Goal: Task Accomplishment & Management: Manage account settings

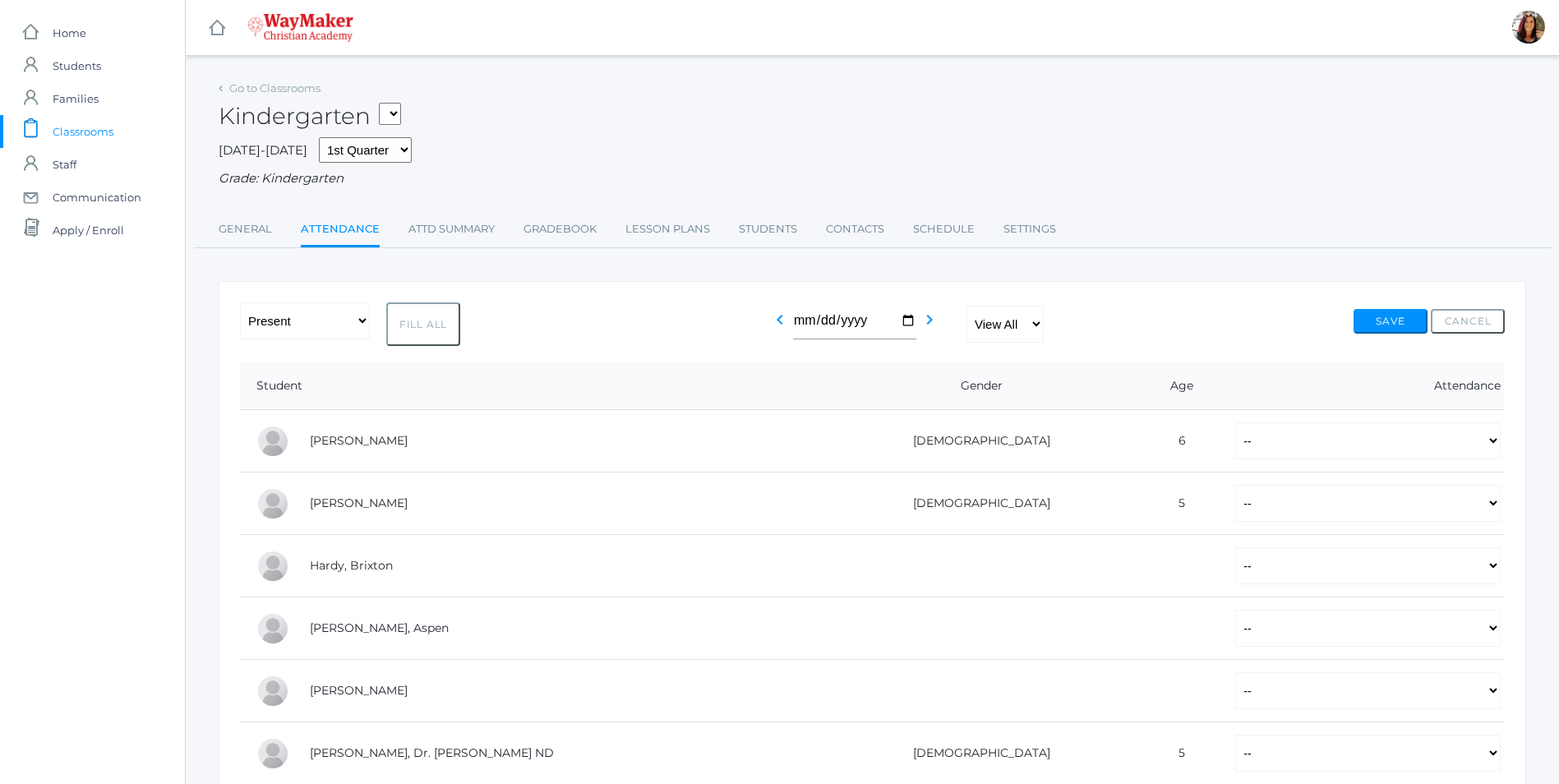
scroll to position [112, 0]
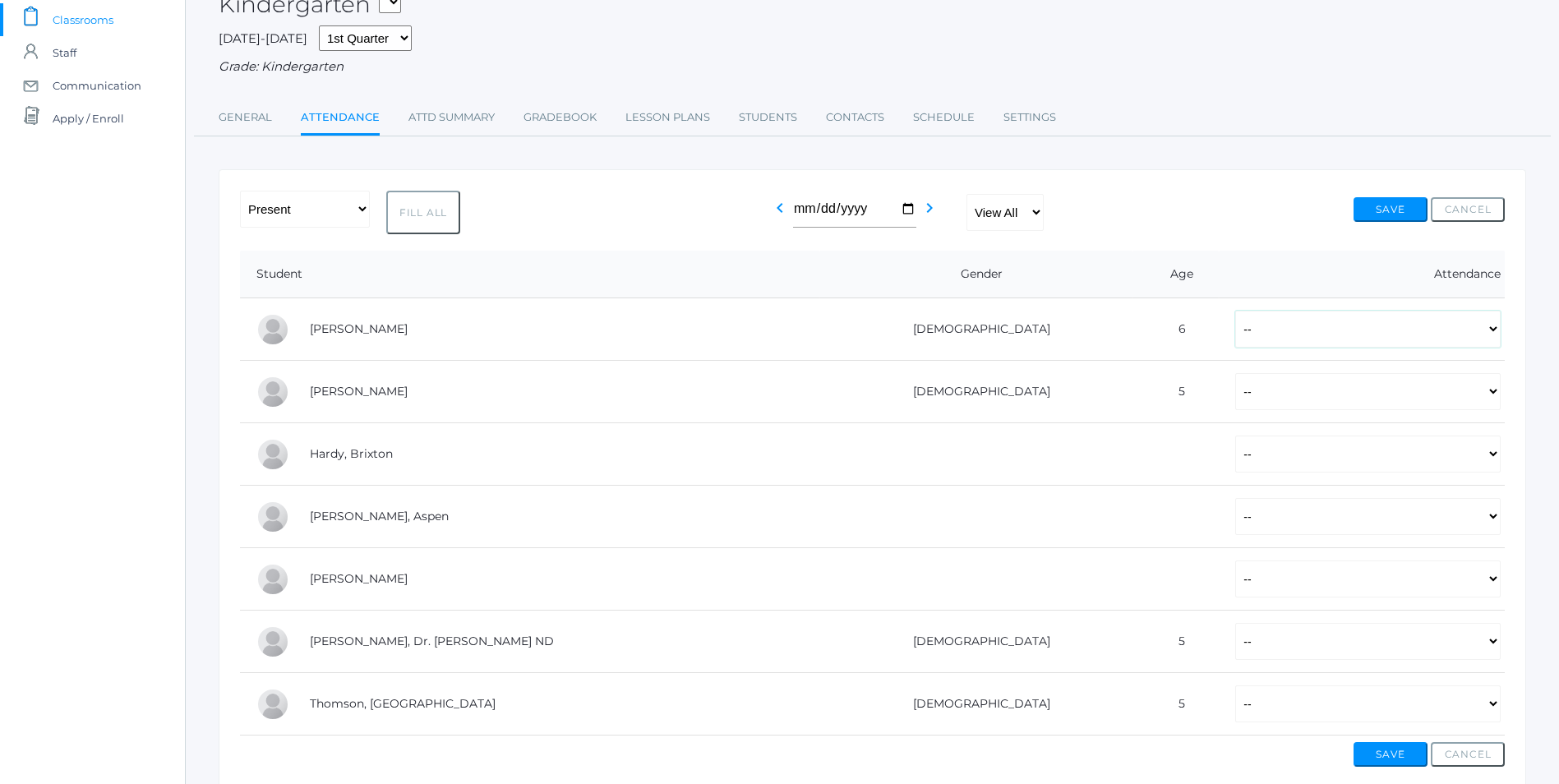
click at [1489, 328] on select "-- Present Tardy Excused Tardy Unexcused Absent Excused Absent Unexcused" at bounding box center [1368, 329] width 265 height 37
select select "P"
click at [1236, 312] on select "-- Present Tardy Excused Tardy Unexcused Absent Excused Absent Unexcused" at bounding box center [1368, 329] width 265 height 37
click at [1499, 393] on select "-- Present Tardy Excused Tardy Unexcused Absent Excused Absent Unexcused" at bounding box center [1368, 391] width 265 height 37
select select "P"
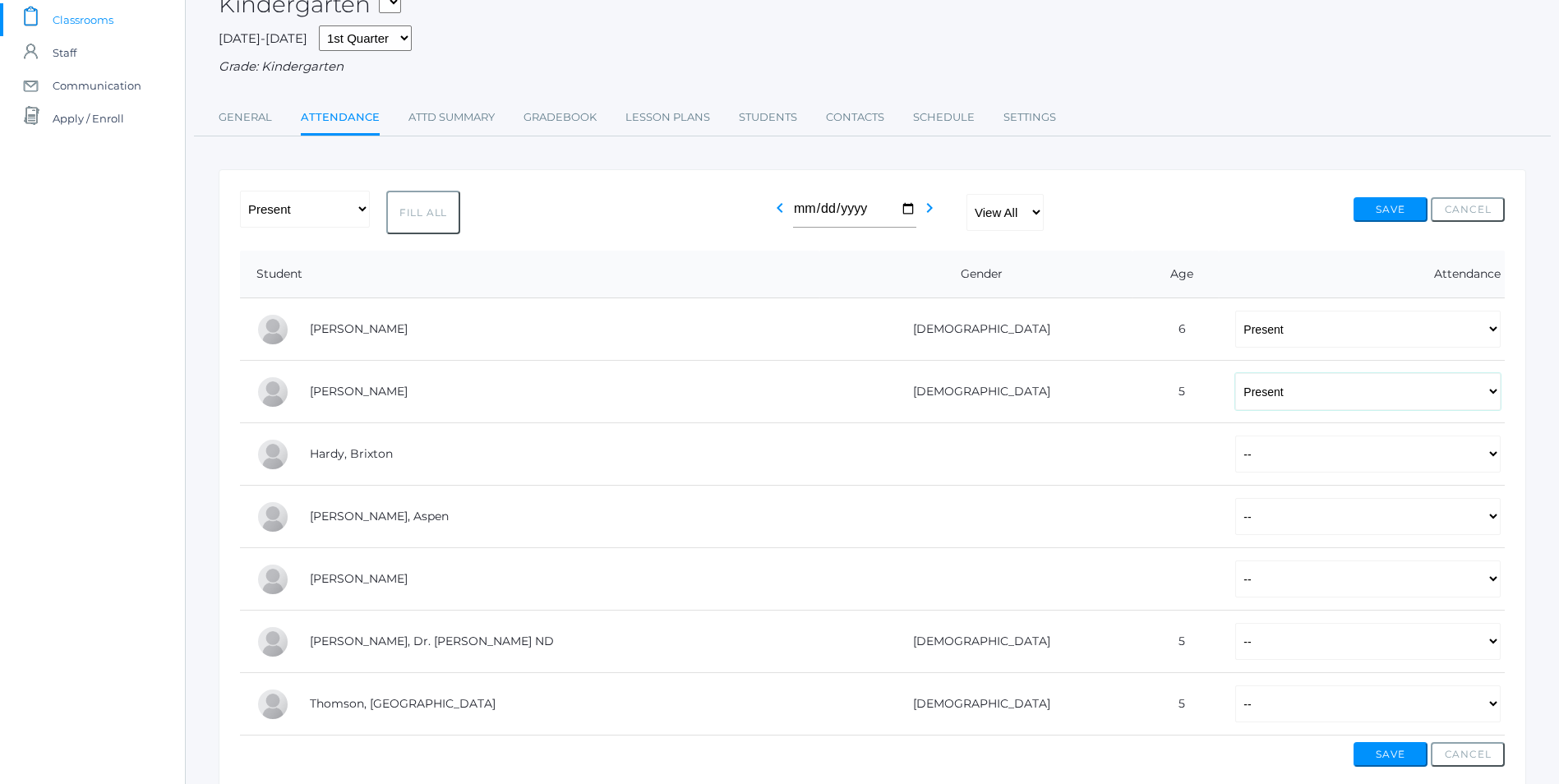
click at [1236, 375] on select "-- Present Tardy Excused Tardy Unexcused Absent Excused Absent Unexcused" at bounding box center [1368, 391] width 265 height 37
click at [1496, 458] on select "-- Present Tardy Excused Tardy Unexcused Absent Excused Absent Unexcused" at bounding box center [1368, 454] width 265 height 37
select select "P"
click at [1236, 437] on select "-- Present Tardy Excused Tardy Unexcused Absent Excused Absent Unexcused" at bounding box center [1368, 454] width 265 height 37
click at [1490, 525] on select "-- Present Tardy Excused Tardy Unexcused Absent Excused Absent Unexcused" at bounding box center [1368, 516] width 265 height 37
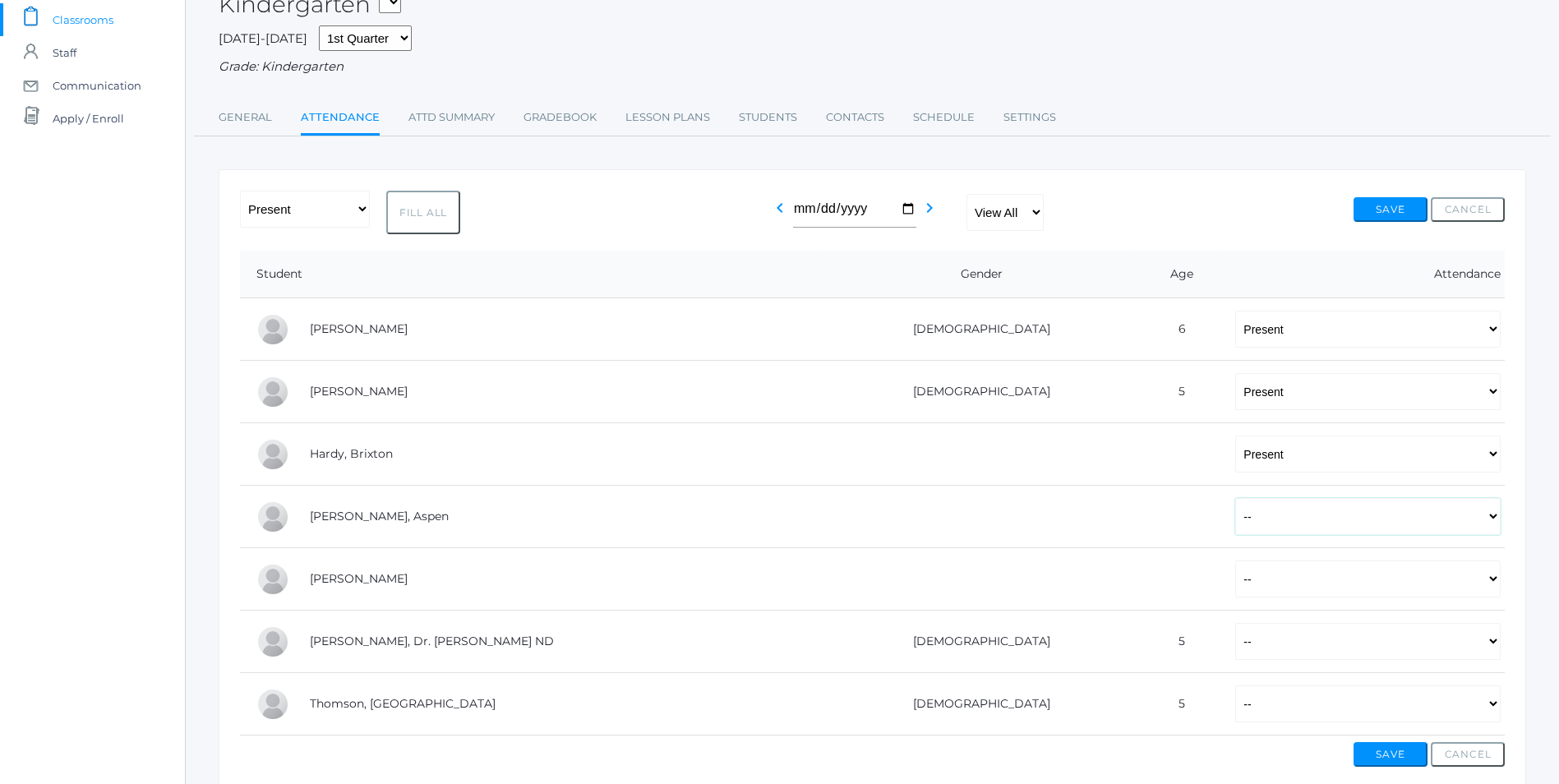
select select "AE"
click at [1236, 500] on select "-- Present Tardy Excused Tardy Unexcused Absent Excused Absent Unexcused" at bounding box center [1368, 516] width 265 height 37
click at [1489, 582] on select "-- Present Tardy Excused Tardy Unexcused Absent Excused Absent Unexcused" at bounding box center [1368, 579] width 265 height 37
select select "AE"
click at [1236, 562] on select "-- Present Tardy Excused Tardy Unexcused Absent Excused Absent Unexcused" at bounding box center [1368, 579] width 265 height 37
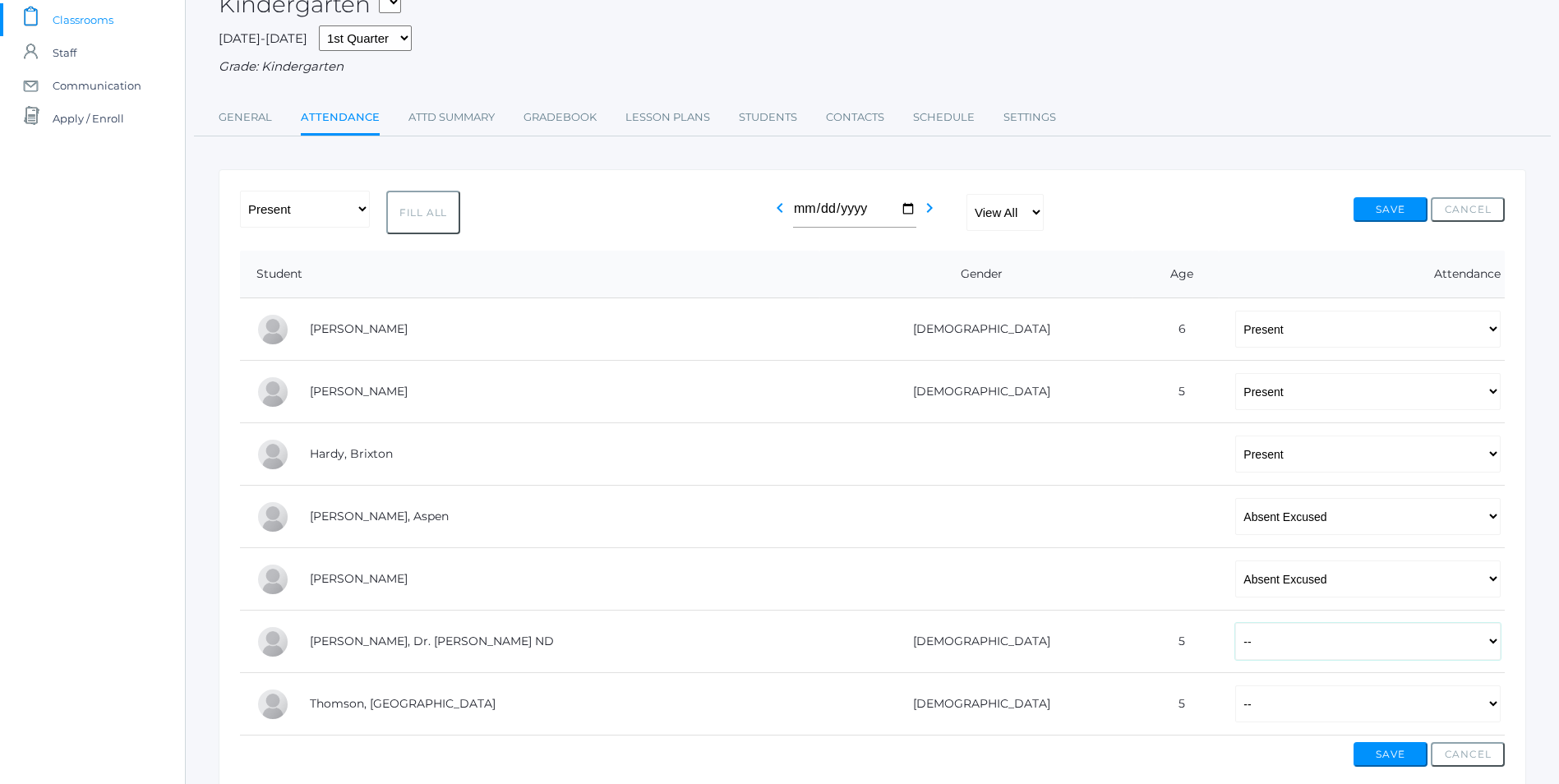
click at [1488, 646] on select "-- Present Tardy Excused Tardy Unexcused Absent Excused Absent Unexcused" at bounding box center [1368, 641] width 265 height 37
select select "P"
click at [1236, 624] on select "-- Present Tardy Excused Tardy Unexcused Absent Excused Absent Unexcused" at bounding box center [1368, 641] width 265 height 37
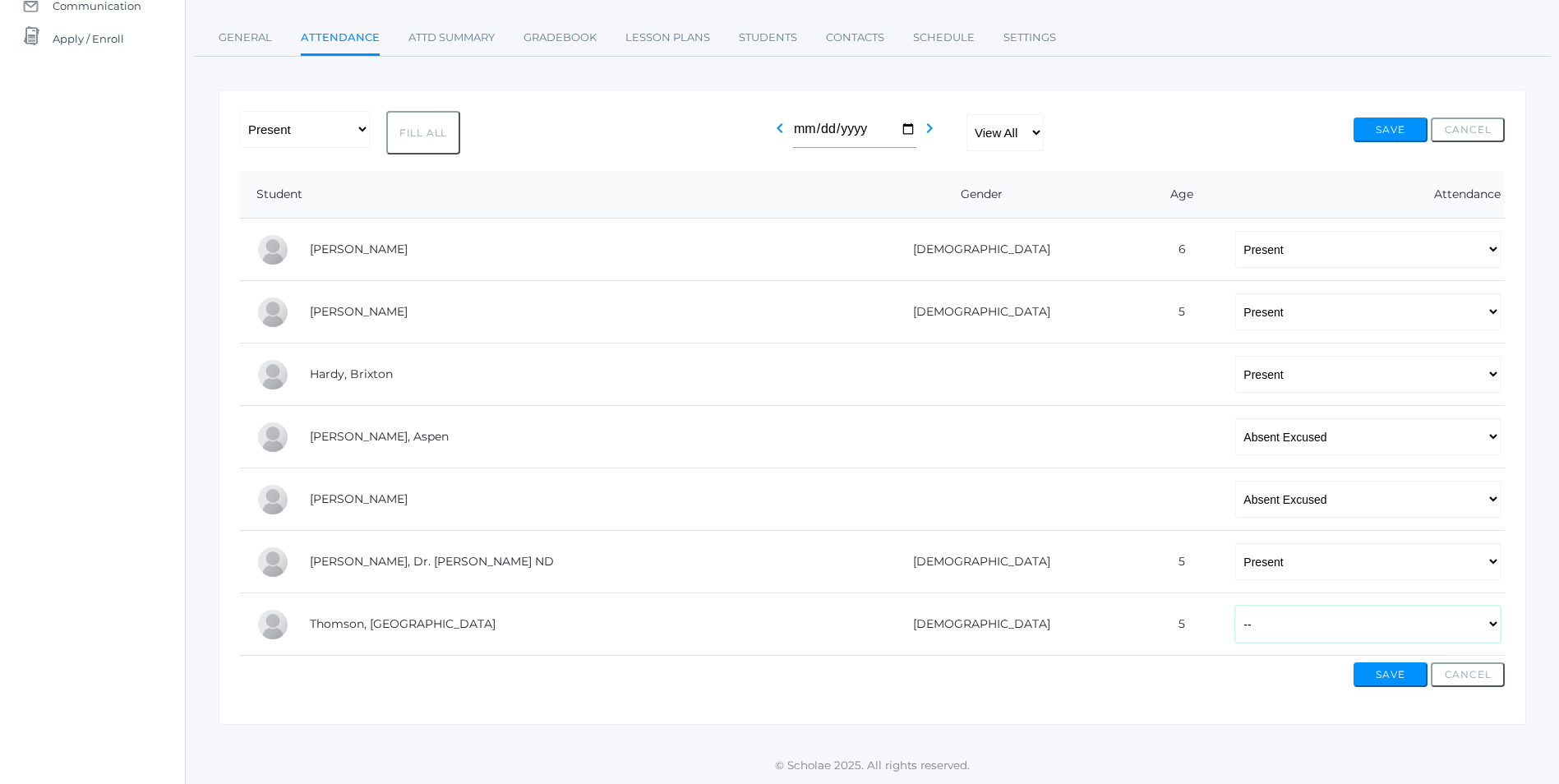
click at [1496, 626] on select "-- Present Tardy Excused Tardy Unexcused Absent Excused Absent Unexcused" at bounding box center [1368, 624] width 265 height 37
select select "P"
click at [1236, 606] on select "-- Present Tardy Excused Tardy Unexcused Absent Excused Absent Unexcused" at bounding box center [1368, 624] width 265 height 37
click at [1388, 678] on button "Save" at bounding box center [1390, 674] width 74 height 24
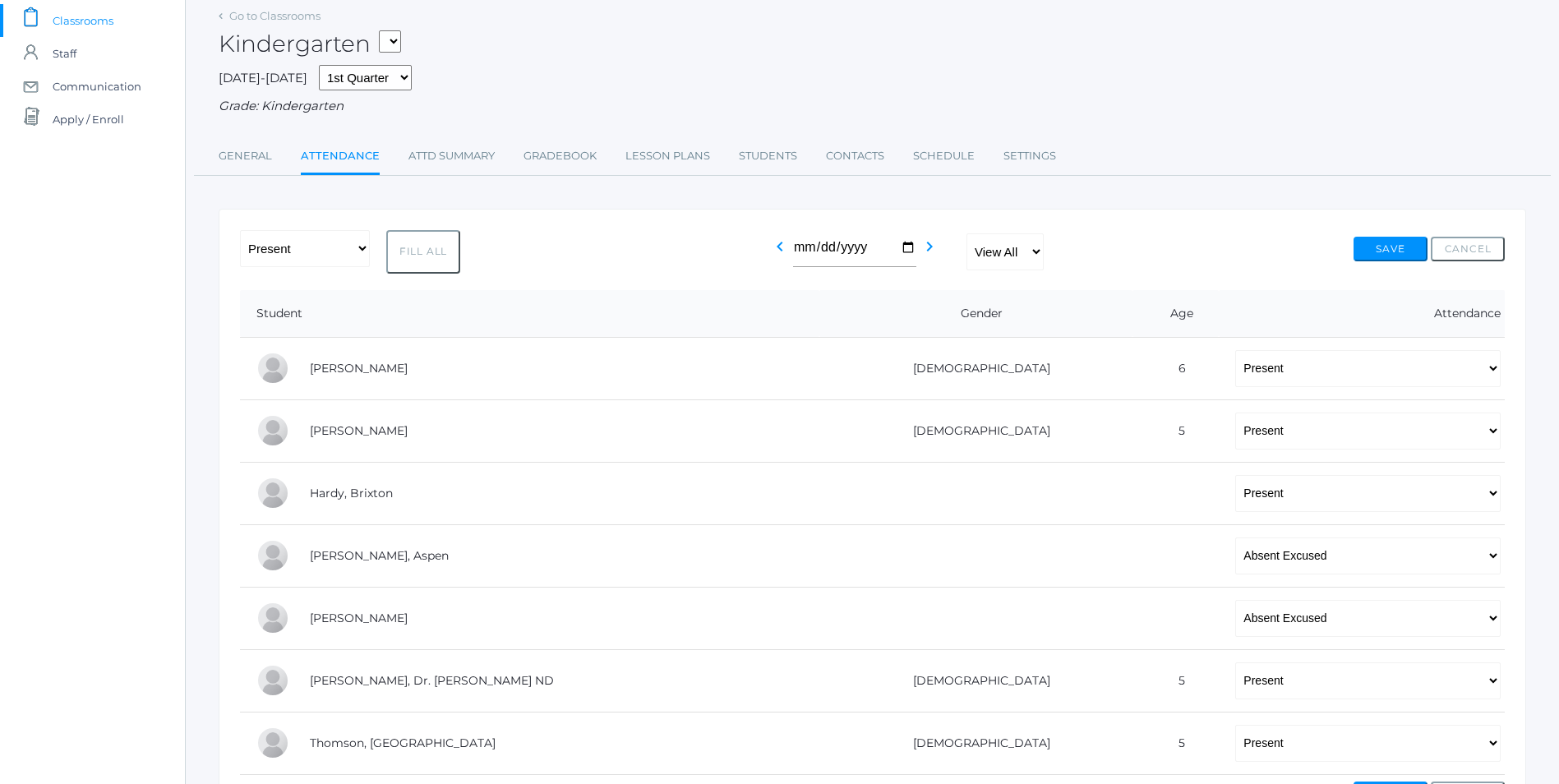
scroll to position [233, 0]
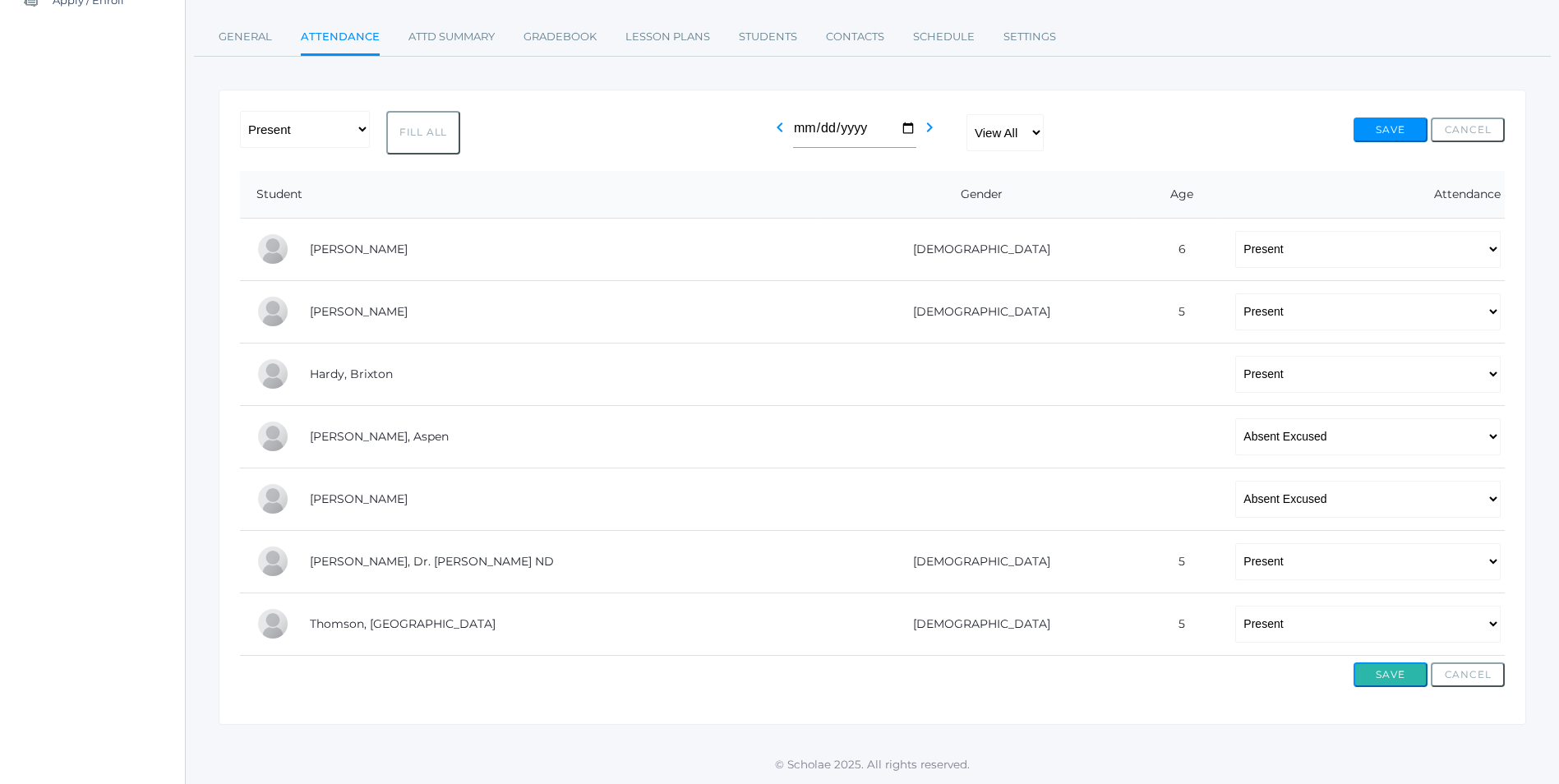
click at [1391, 674] on button "Save" at bounding box center [1390, 674] width 74 height 24
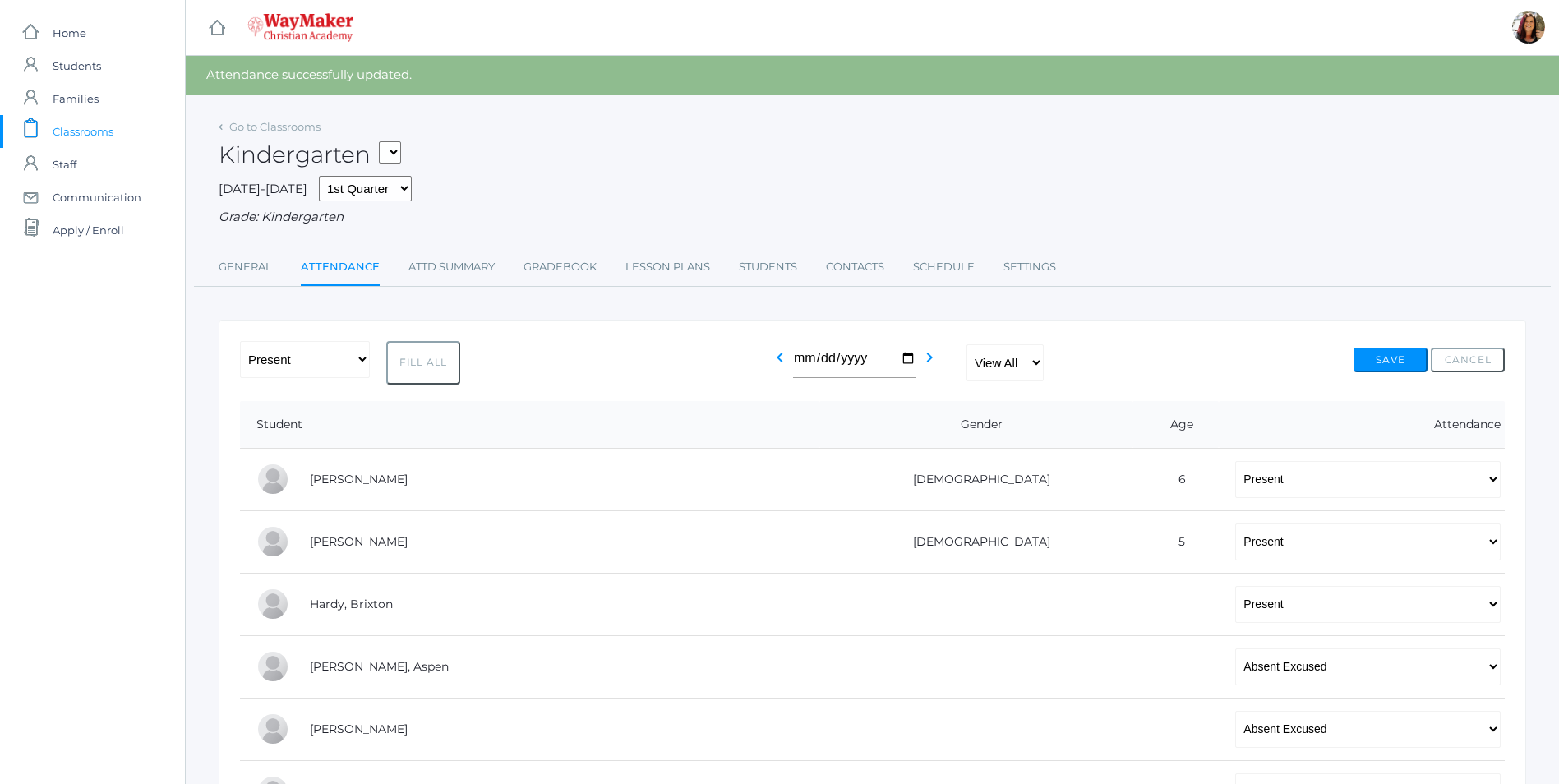
click at [401, 150] on select "KINDER - Phonics K Kindergarten KINDER - Literacy K Kindergarten KINDER - Bible…" at bounding box center [390, 153] width 23 height 23
select select "2554"
click at [384, 142] on select "KINDER - Phonics K Kindergarten KINDER - Literacy K Kindergarten KINDER - Bible…" at bounding box center [390, 153] width 23 height 23
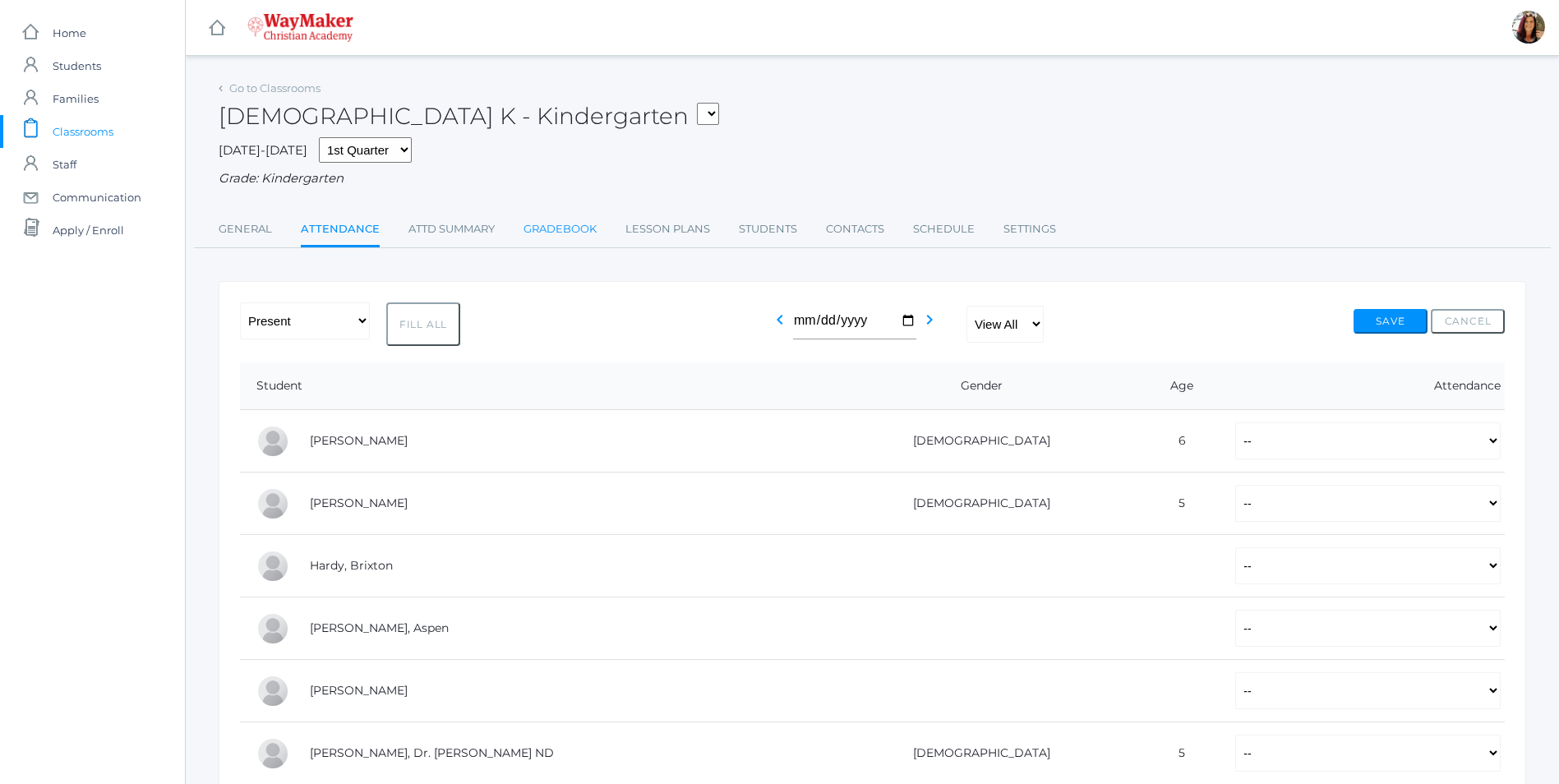
click at [586, 230] on link "Gradebook" at bounding box center [560, 229] width 73 height 33
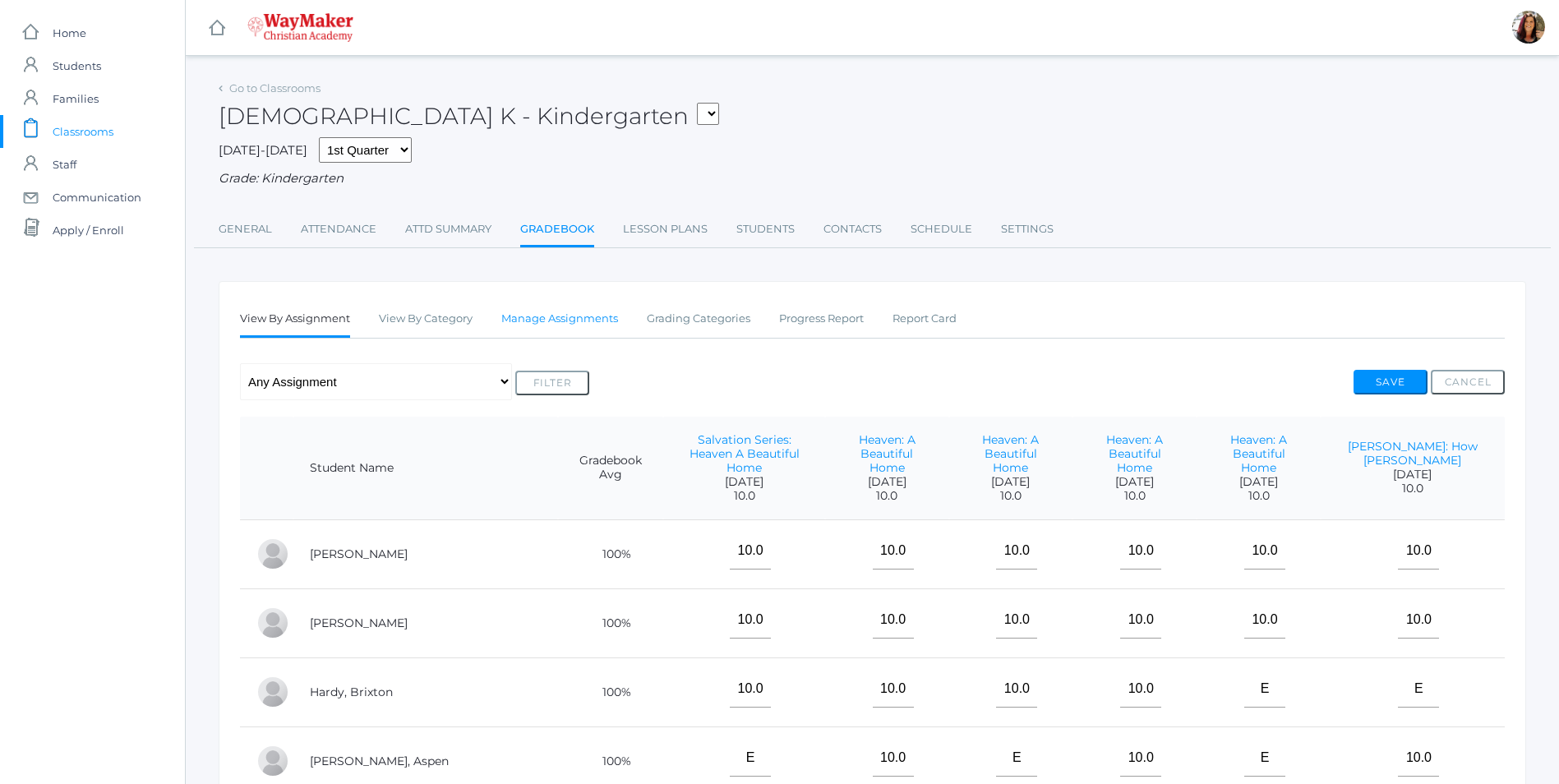
click at [536, 318] on link "Manage Assignments" at bounding box center [560, 319] width 117 height 33
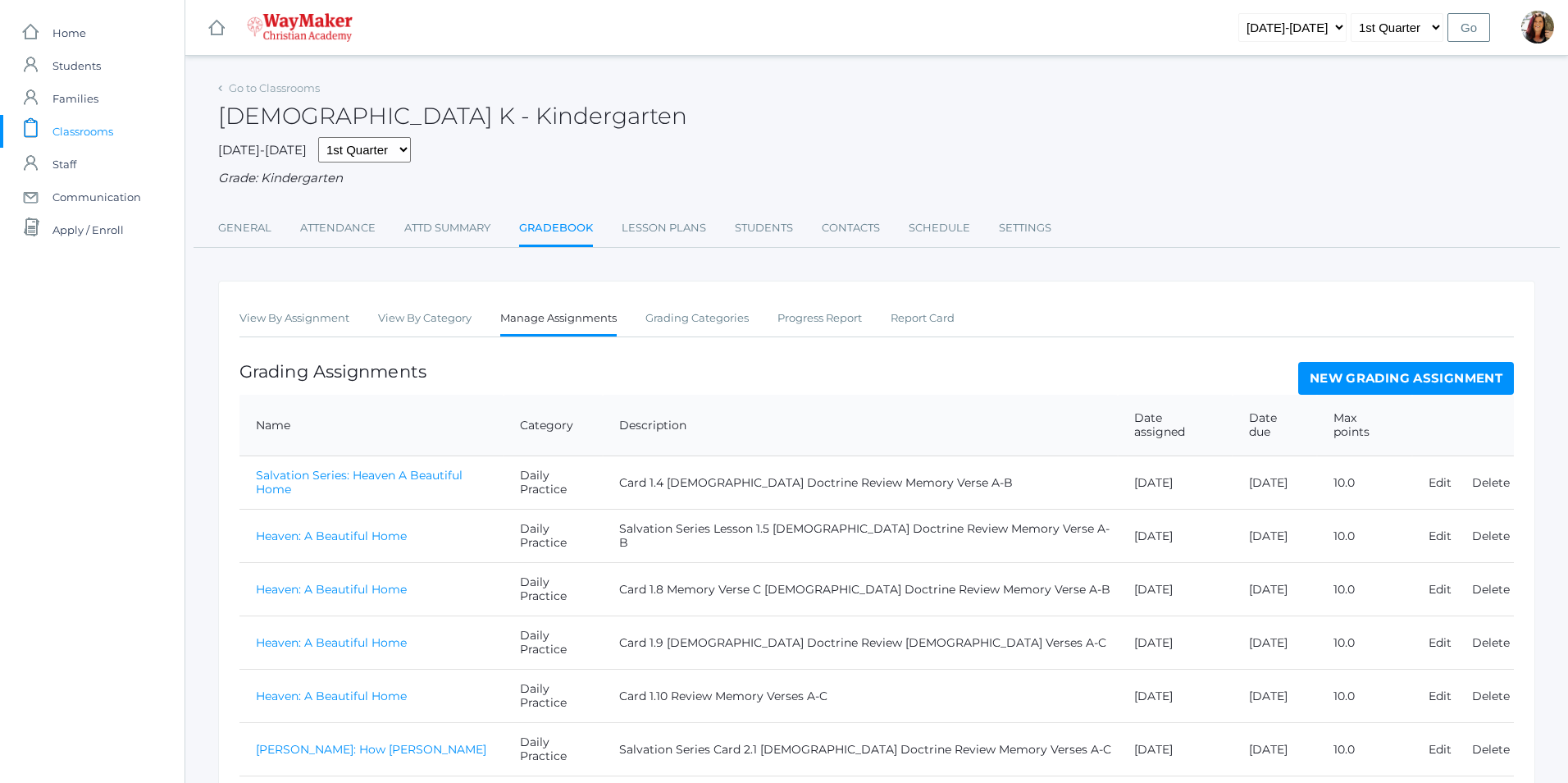
click at [1408, 375] on link "New Grading Assignment" at bounding box center [1406, 378] width 216 height 33
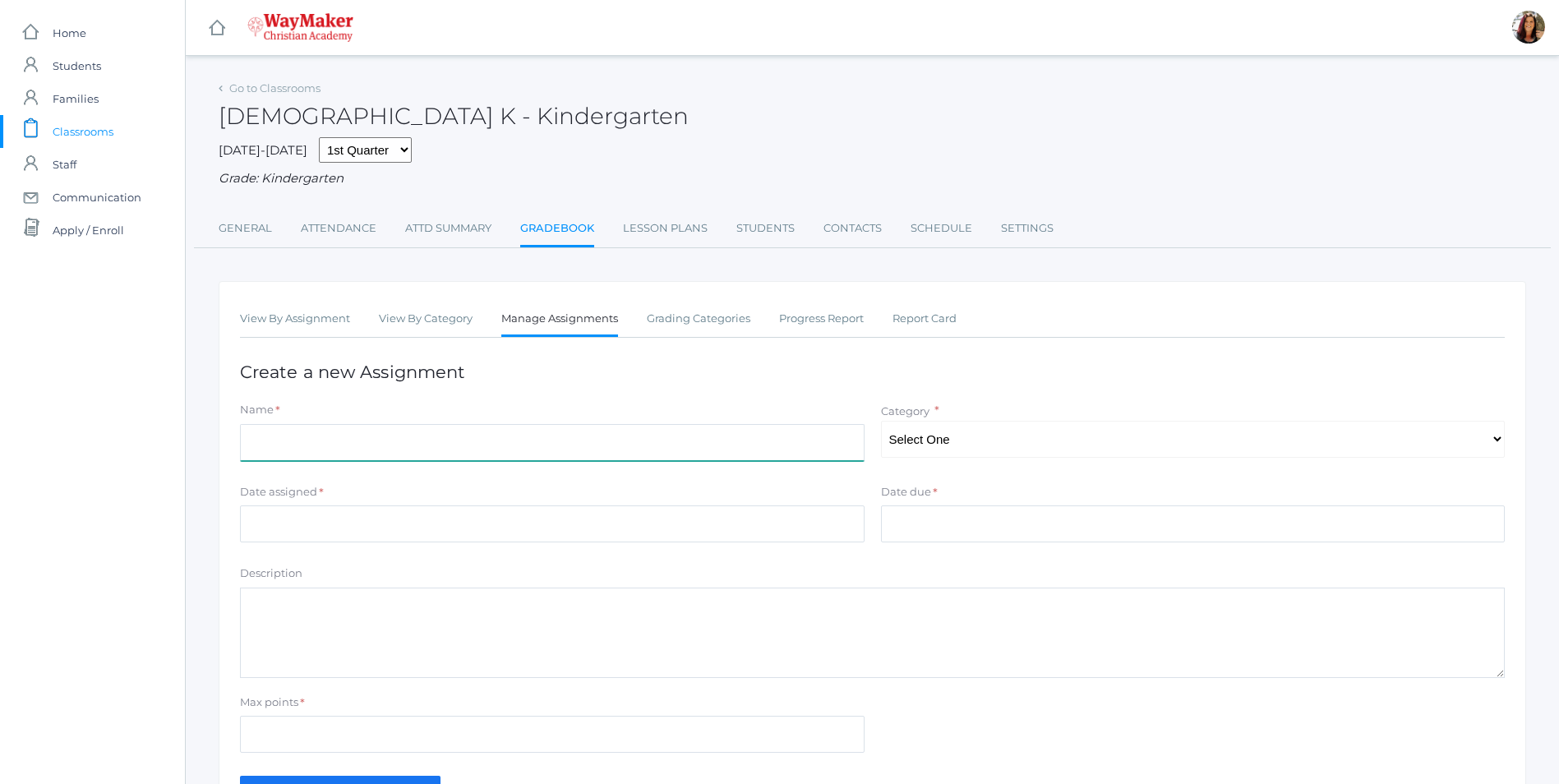
click at [451, 454] on input "Name" at bounding box center [552, 442] width 624 height 37
type input "Adam: How Sin Began"
click at [1497, 448] on select "Select One Daily Practice Summative Assessment" at bounding box center [1193, 439] width 624 height 37
select select "1100"
click at [881, 422] on select "Select One Daily Practice Summative Assessment" at bounding box center [1193, 439] width 624 height 37
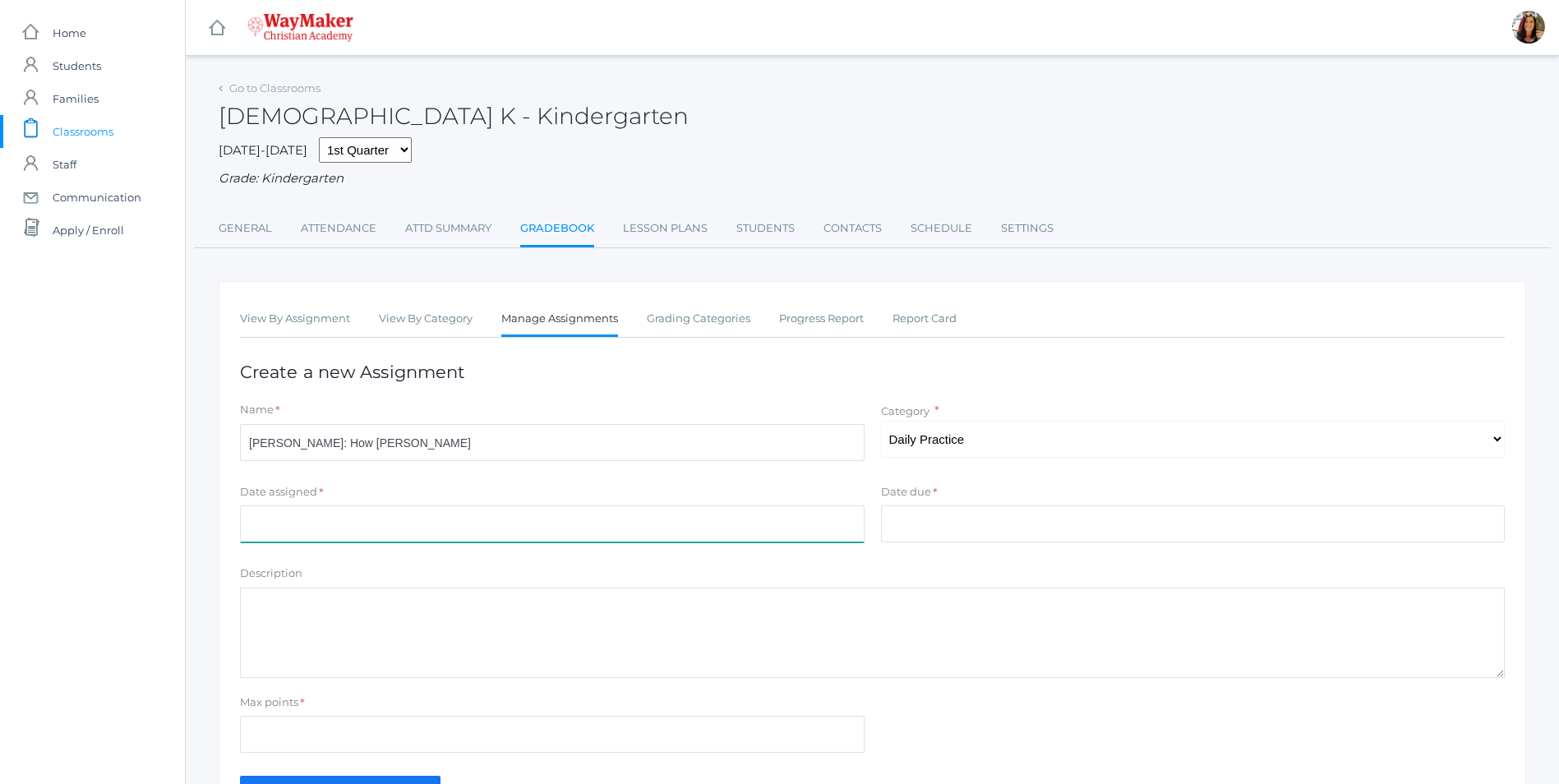
click at [396, 522] on input "Date assigned" at bounding box center [552, 523] width 624 height 37
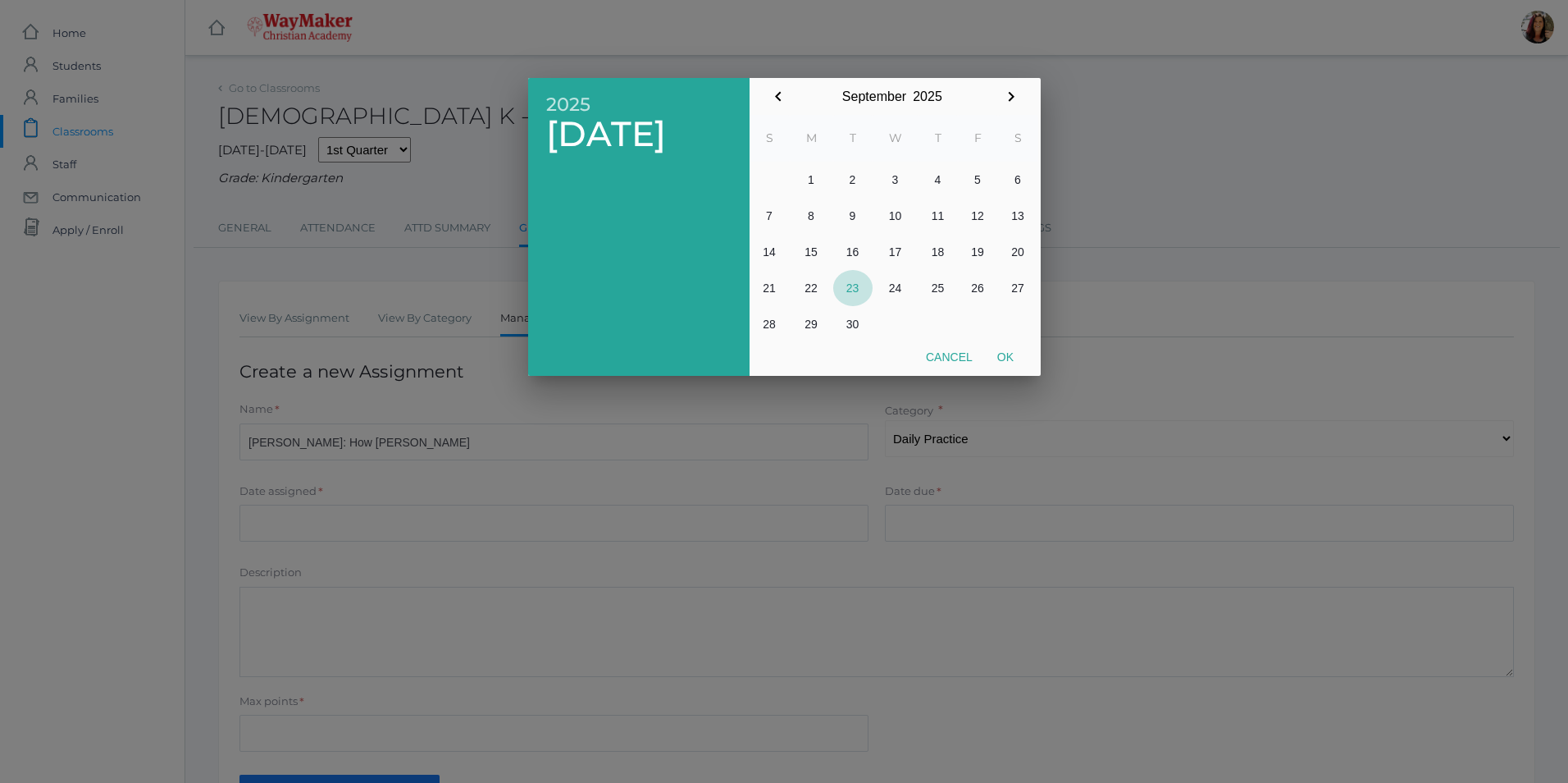
click at [857, 295] on button "23" at bounding box center [852, 288] width 39 height 36
click at [1000, 355] on button "Ok" at bounding box center [1005, 357] width 41 height 30
type input "[DATE]"
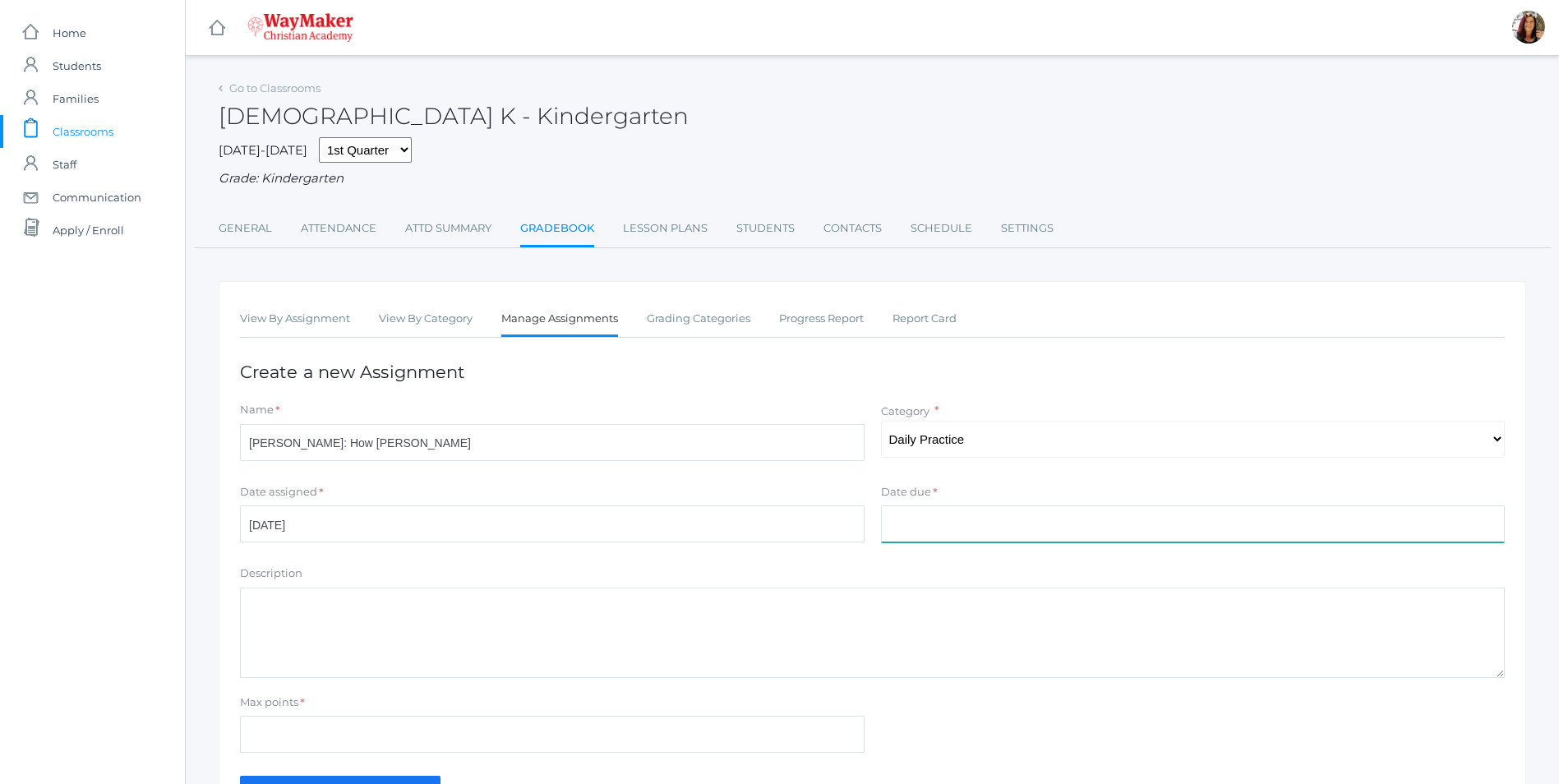
click at [983, 522] on input "Date due" at bounding box center [1193, 523] width 624 height 37
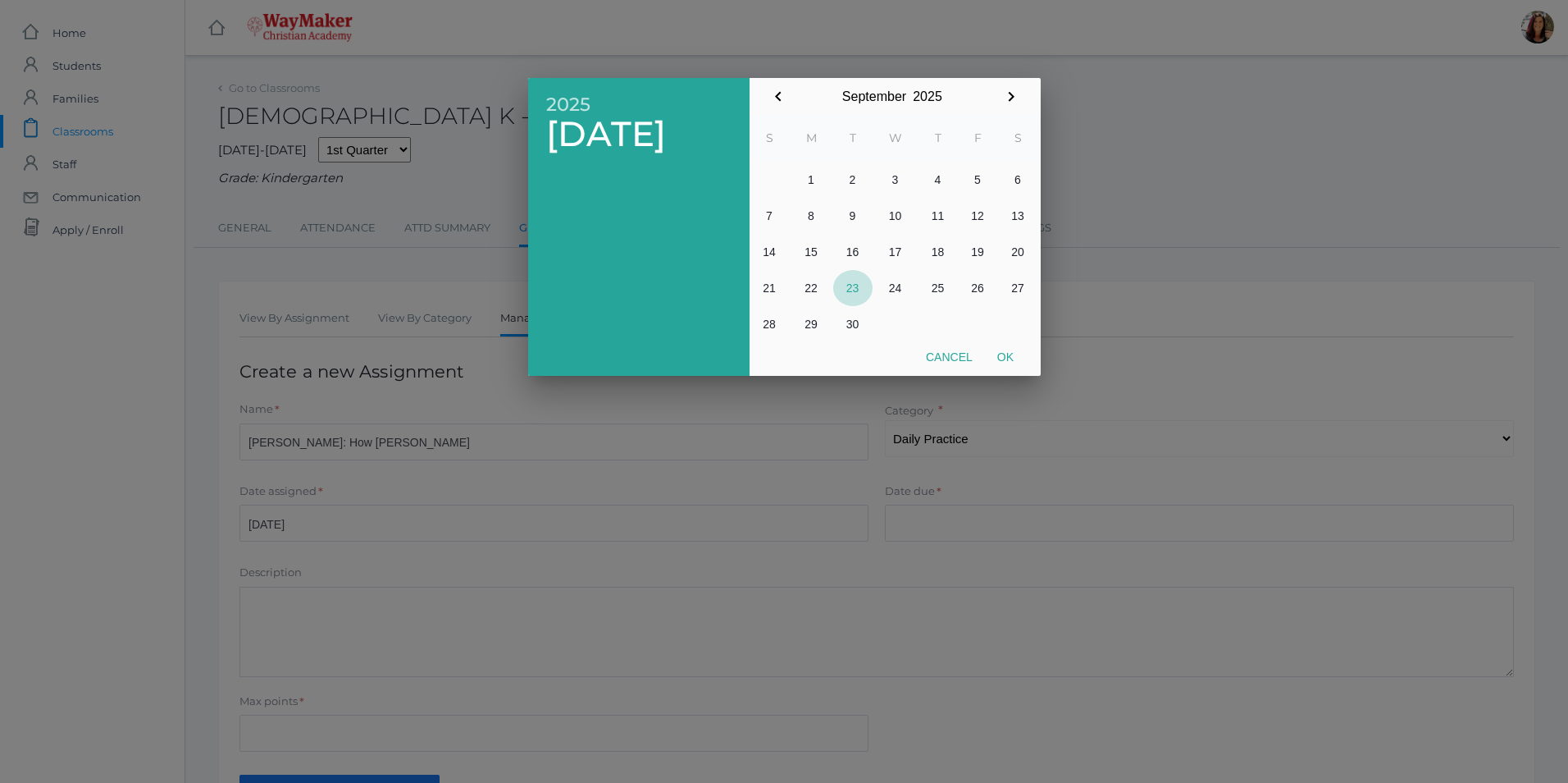
click at [855, 286] on button "23" at bounding box center [852, 288] width 39 height 36
click at [1009, 358] on button "Ok" at bounding box center [1005, 357] width 41 height 30
type input "[DATE]"
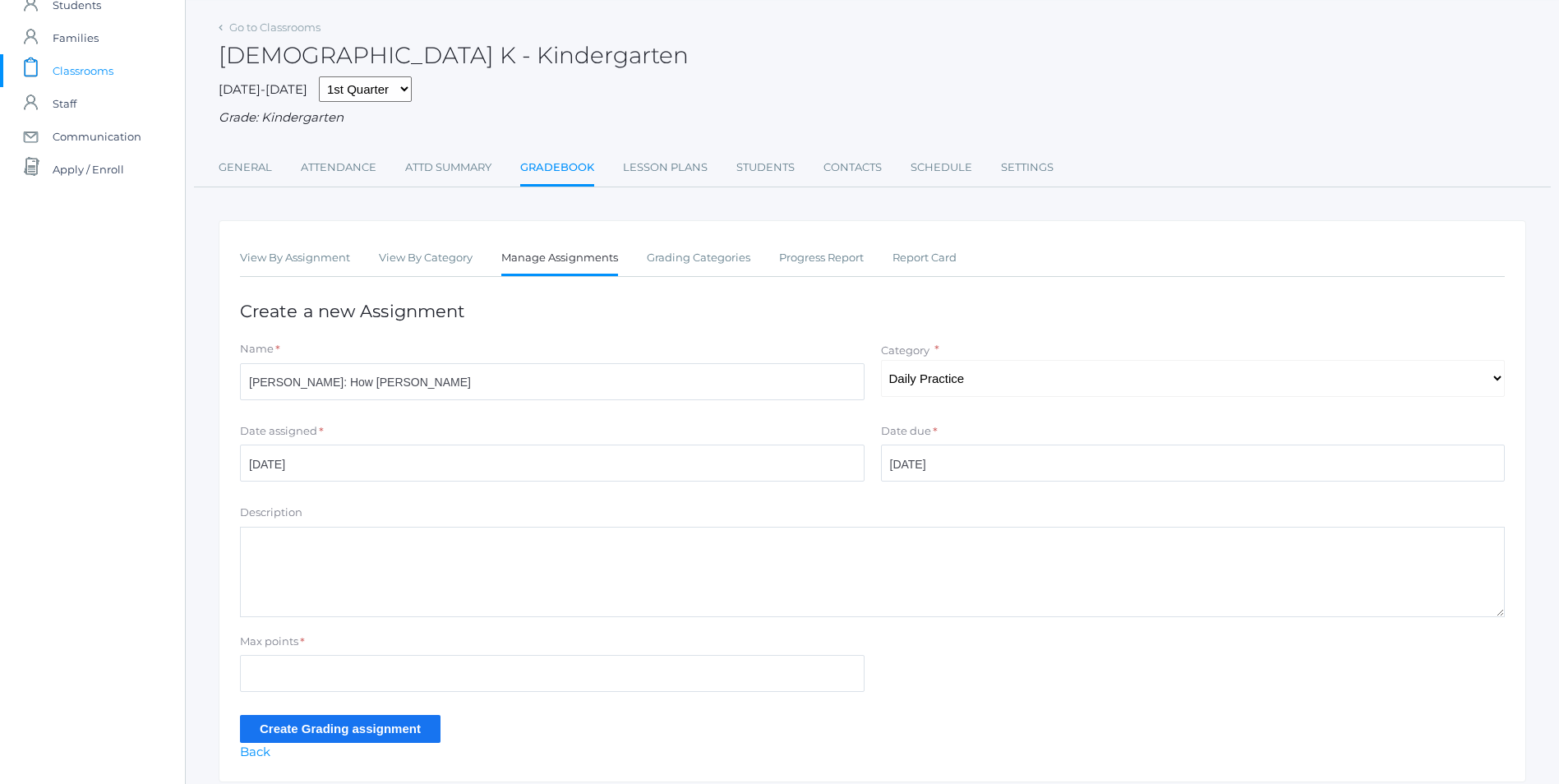
scroll to position [121, 0]
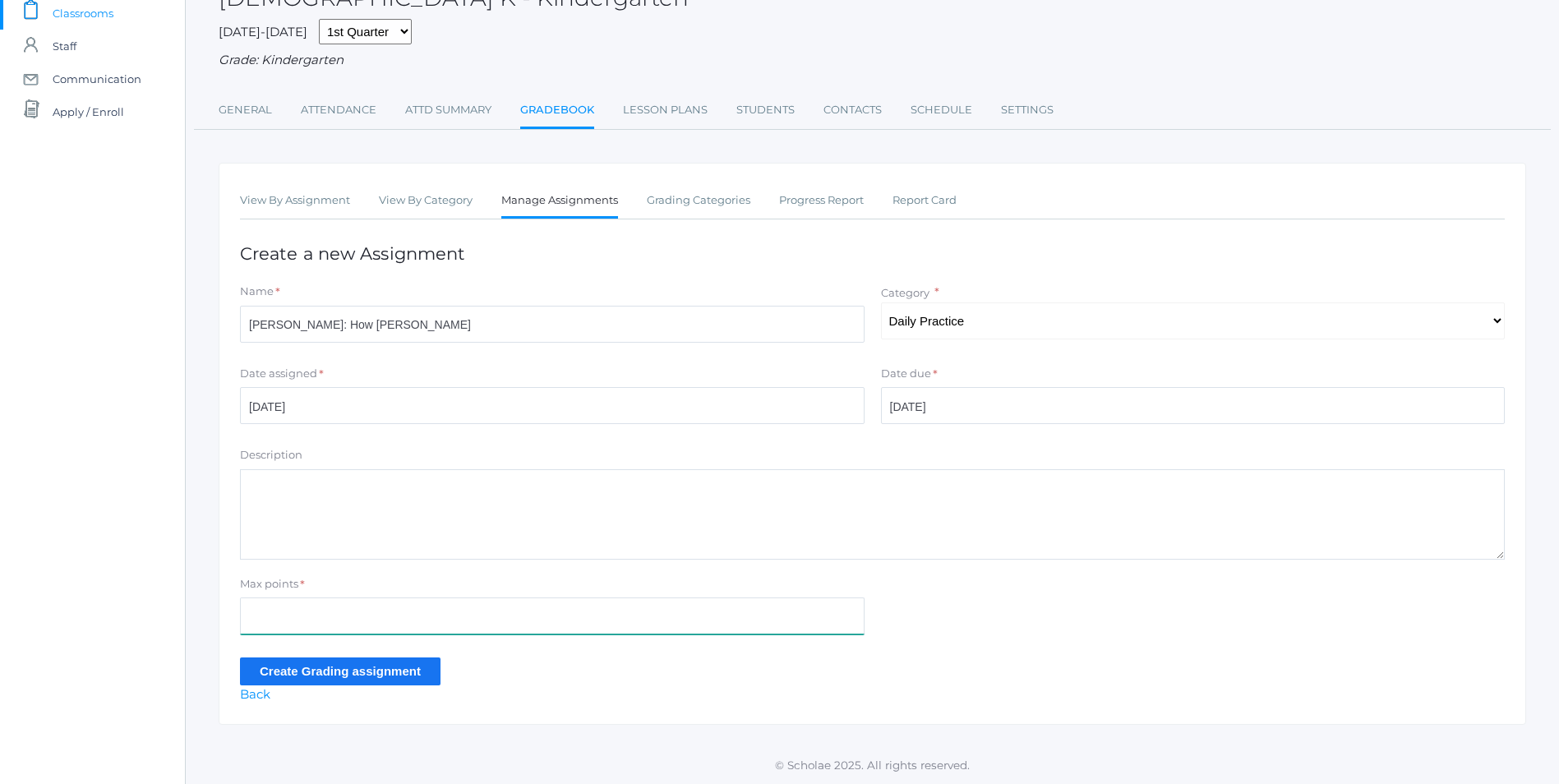
click at [290, 616] on input "Max points" at bounding box center [552, 615] width 624 height 37
type input "10"
click at [299, 482] on textarea "Description" at bounding box center [872, 515] width 1265 height 90
type textarea "S"
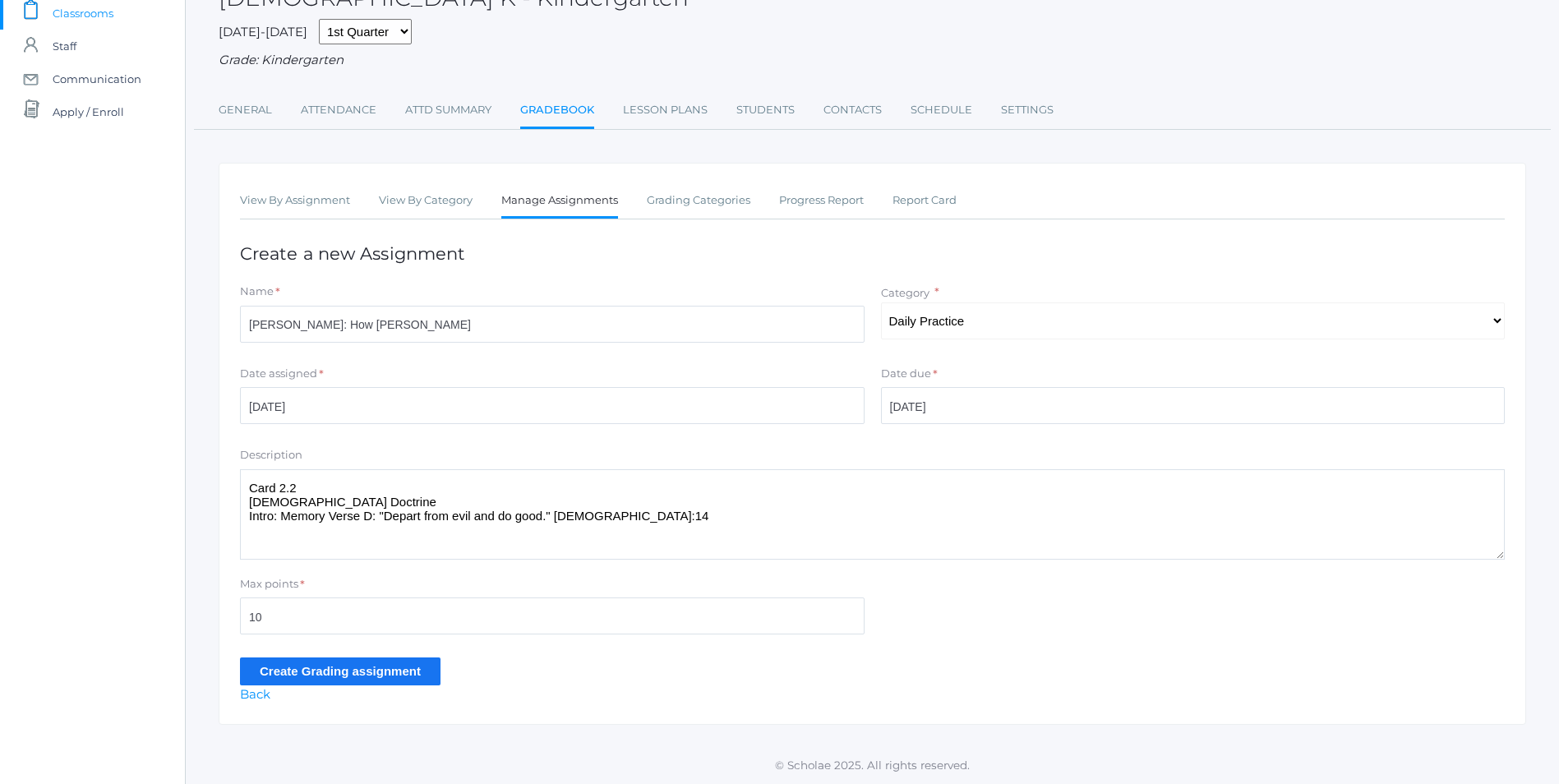
type textarea "Card 2.2 Bible Doctrine Intro: Memory Verse D: "Depart from evil and do good." …"
click at [353, 669] on input "Create Grading assignment" at bounding box center [340, 670] width 201 height 27
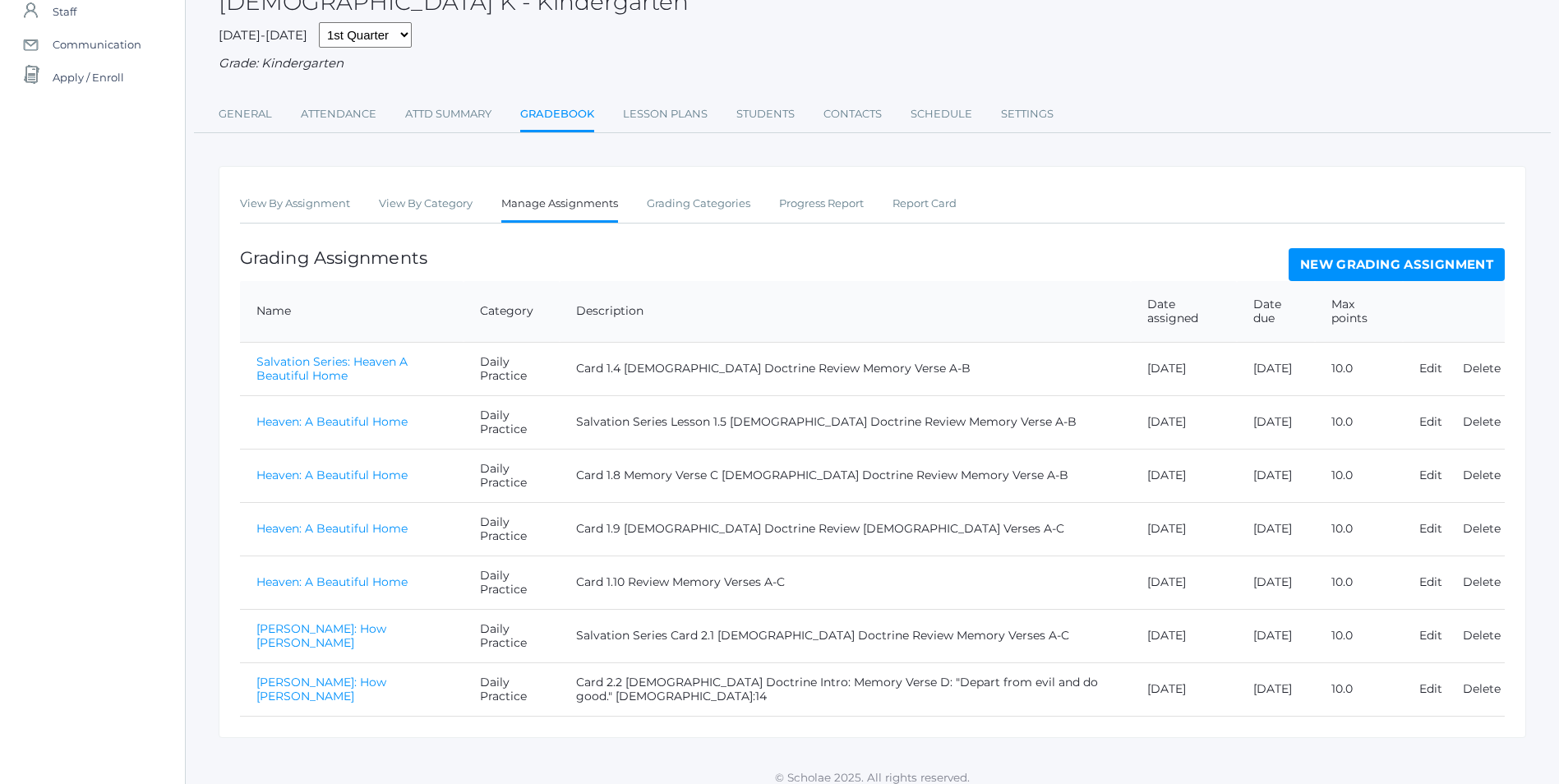
scroll to position [169, 0]
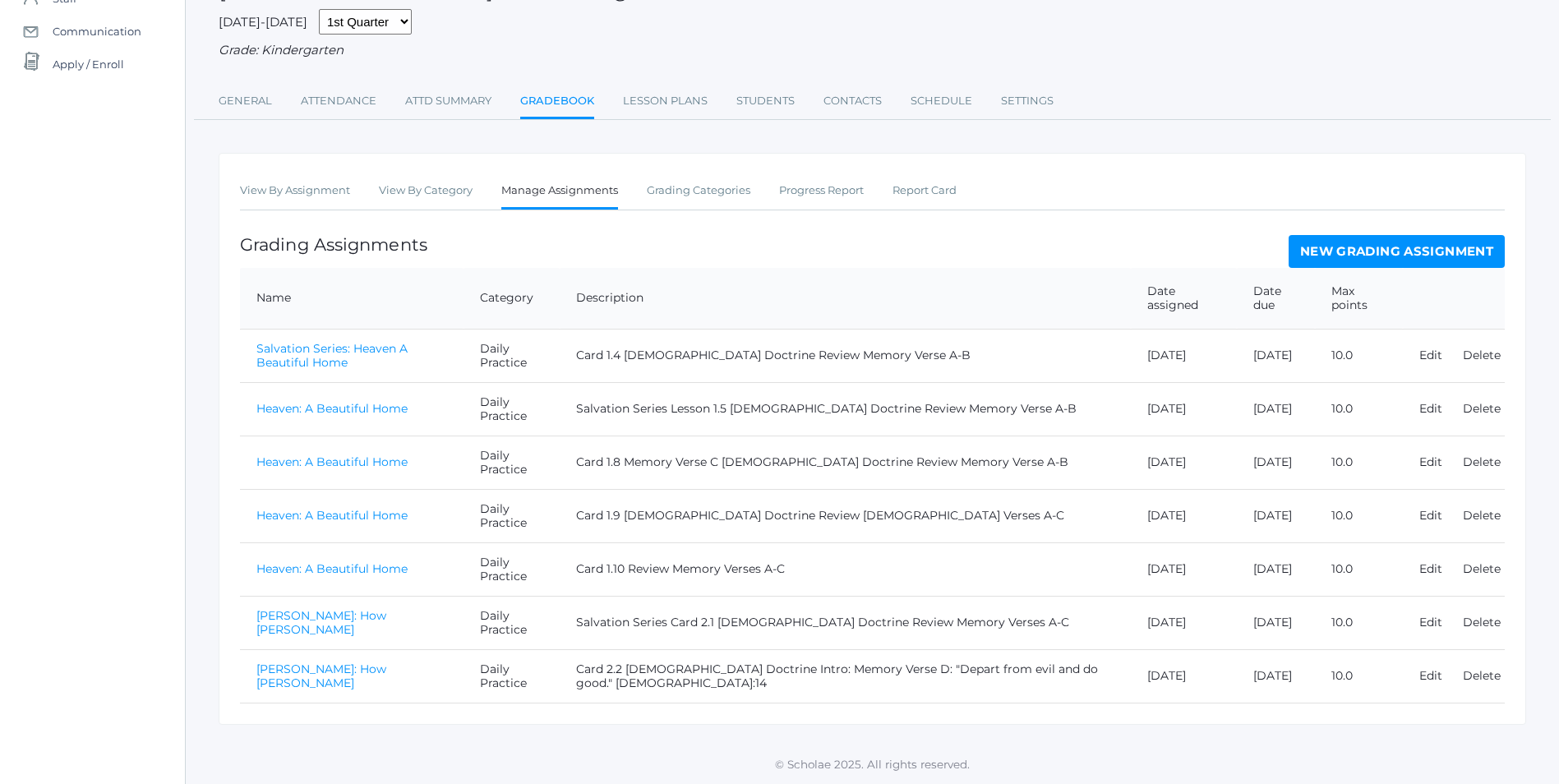
click at [356, 669] on link "[PERSON_NAME]: How [PERSON_NAME]" at bounding box center [321, 675] width 130 height 29
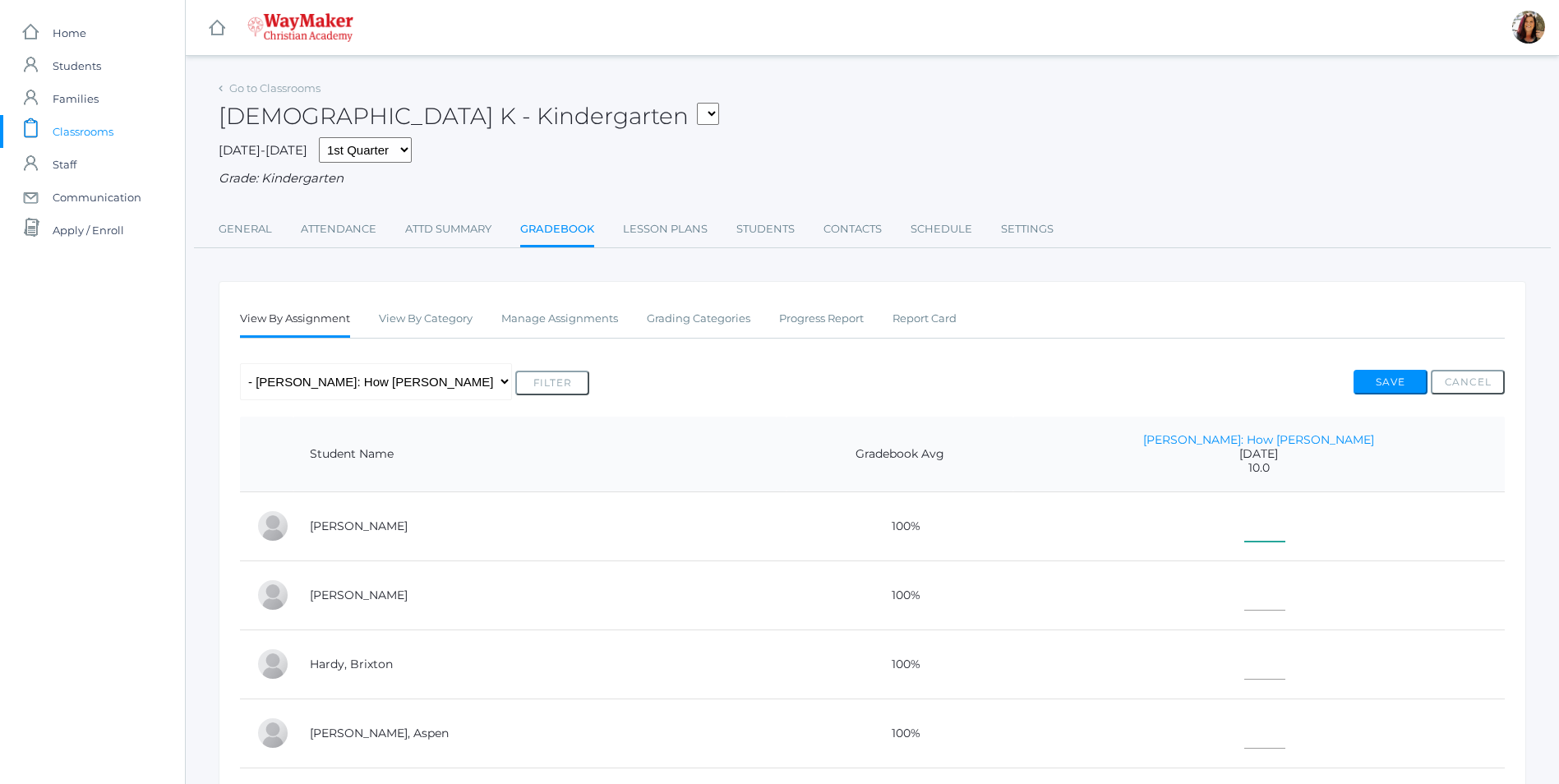
click at [1285, 513] on input"] "text" at bounding box center [1264, 522] width 41 height 37
type input"] "10"
click at [1285, 608] on input"] "text" at bounding box center [1264, 592] width 41 height 37
type input"] "10"
click at [1285, 668] on input"] "text" at bounding box center [1264, 661] width 41 height 37
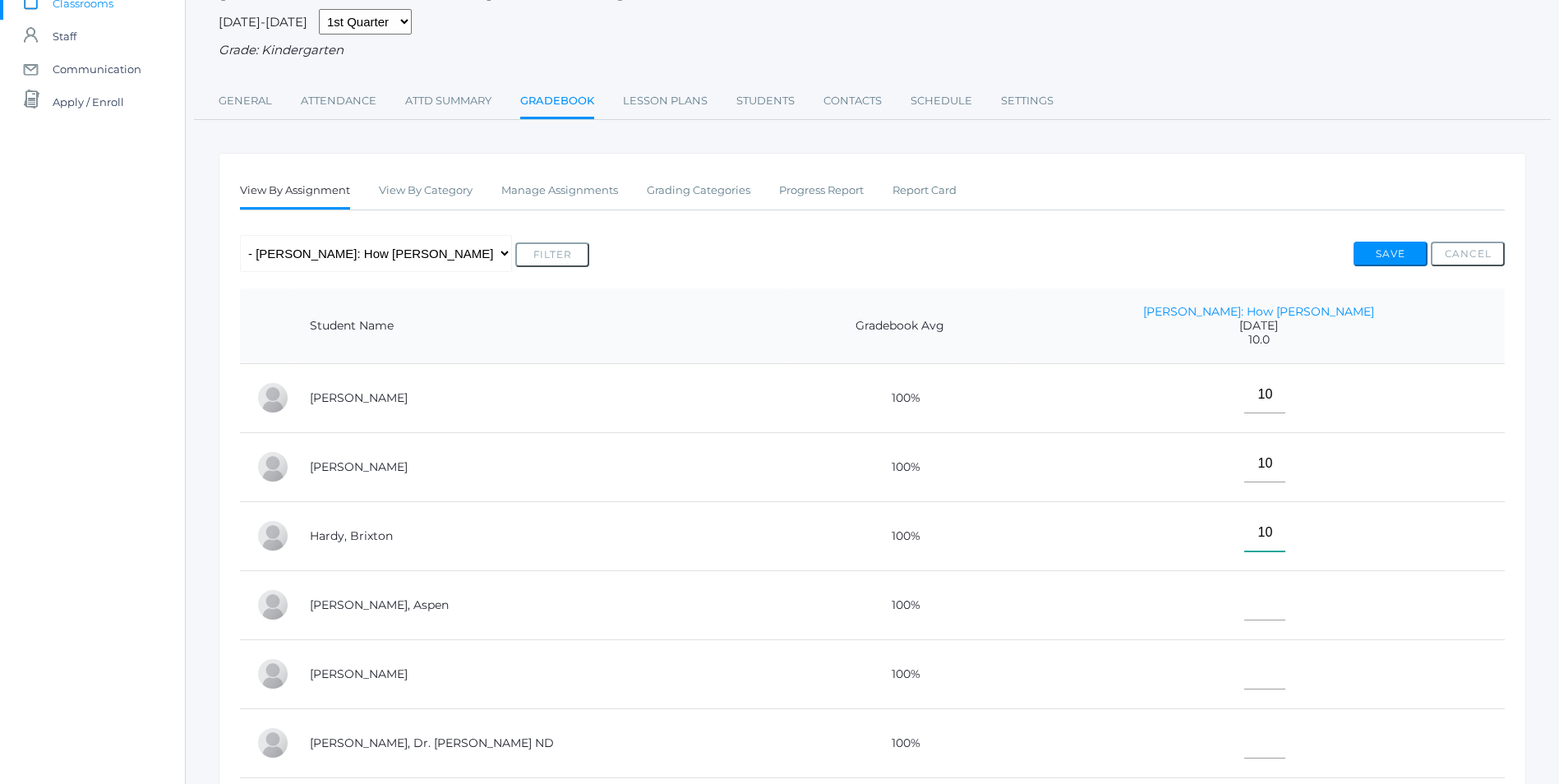
scroll to position [164, 0]
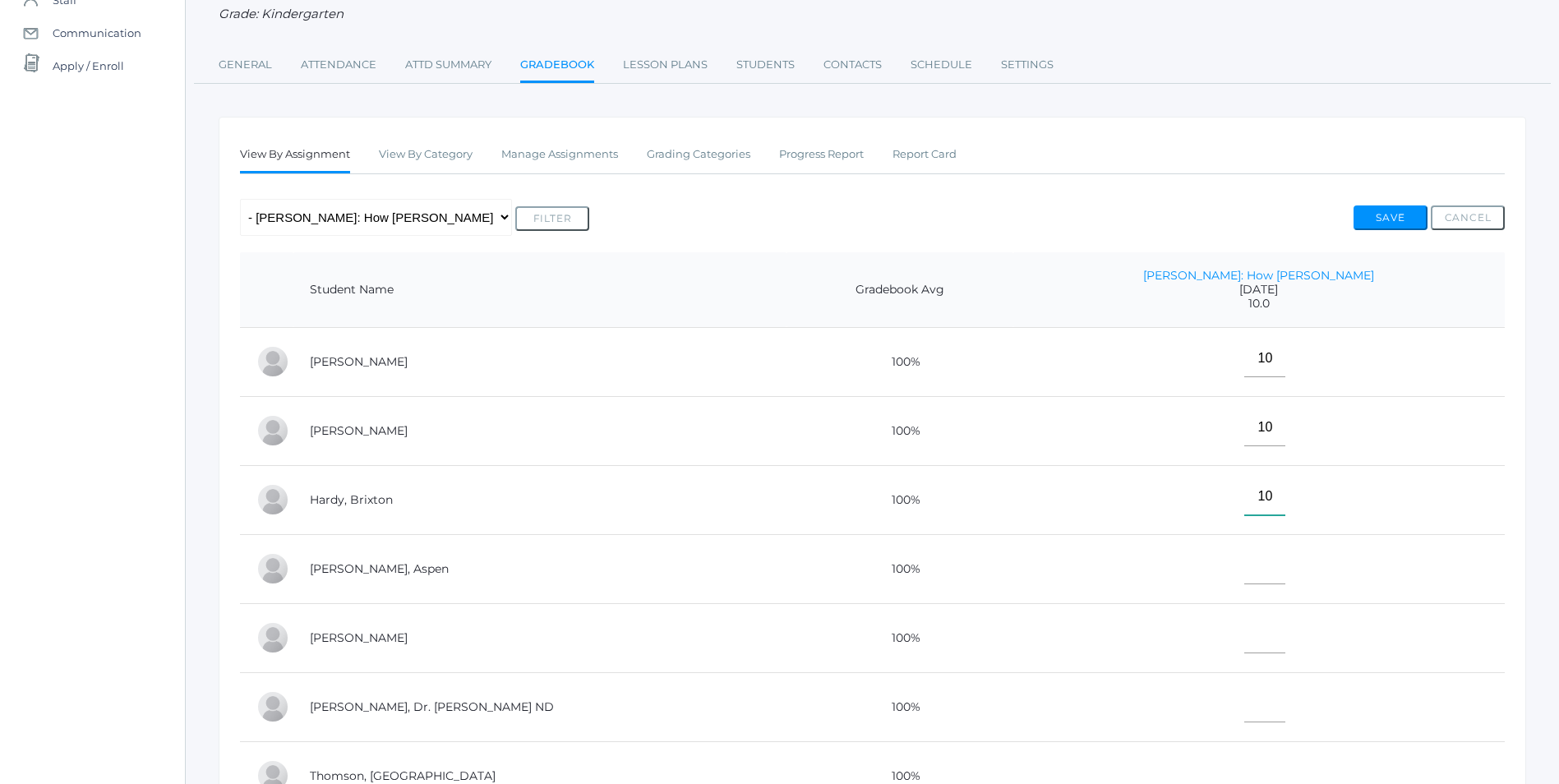
type input"] "10"
click at [1285, 567] on input"] "text" at bounding box center [1264, 566] width 41 height 37
type input"] "E"
click at [1285, 635] on input"] "text" at bounding box center [1264, 635] width 41 height 37
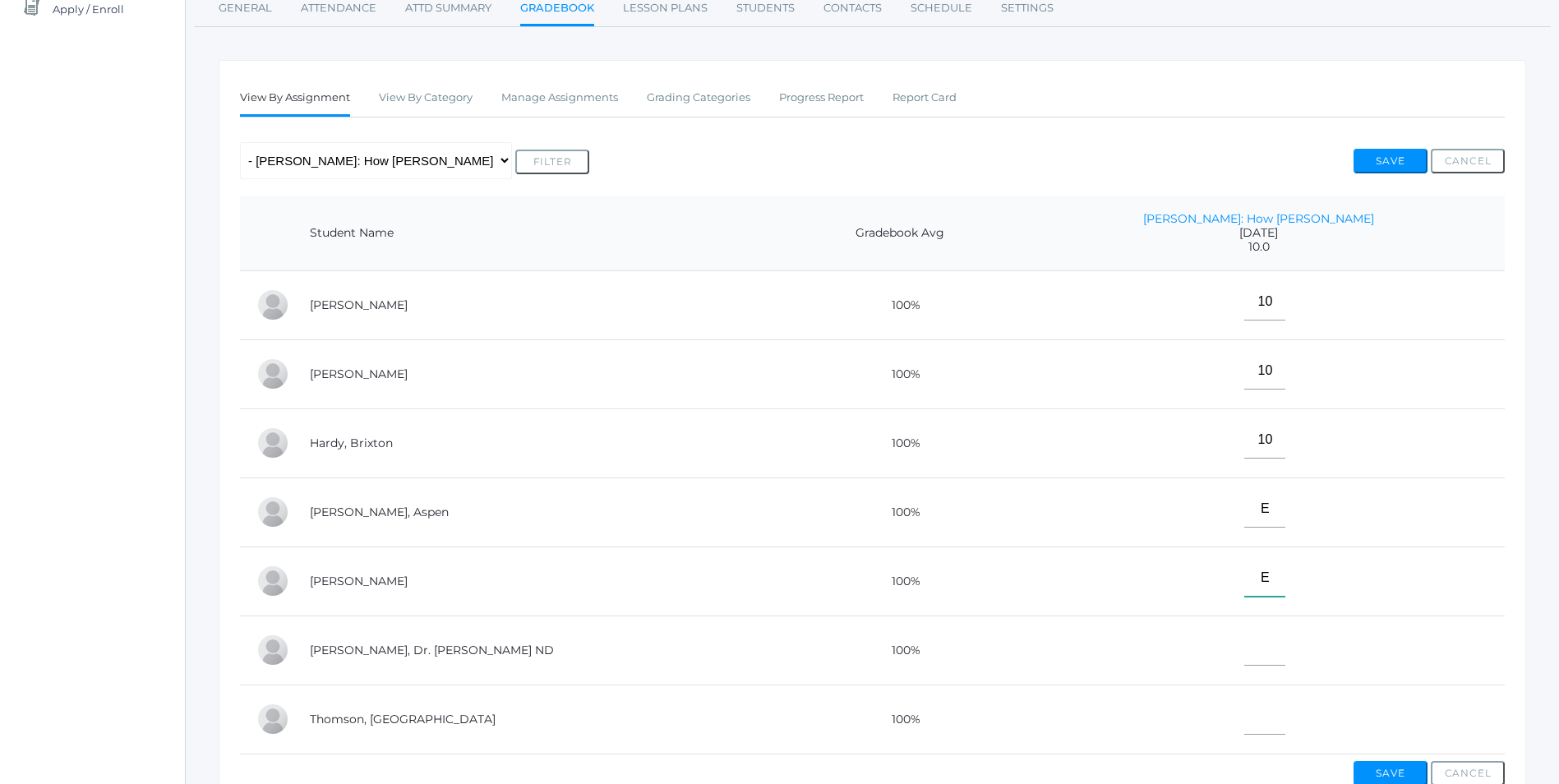
scroll to position [247, 0]
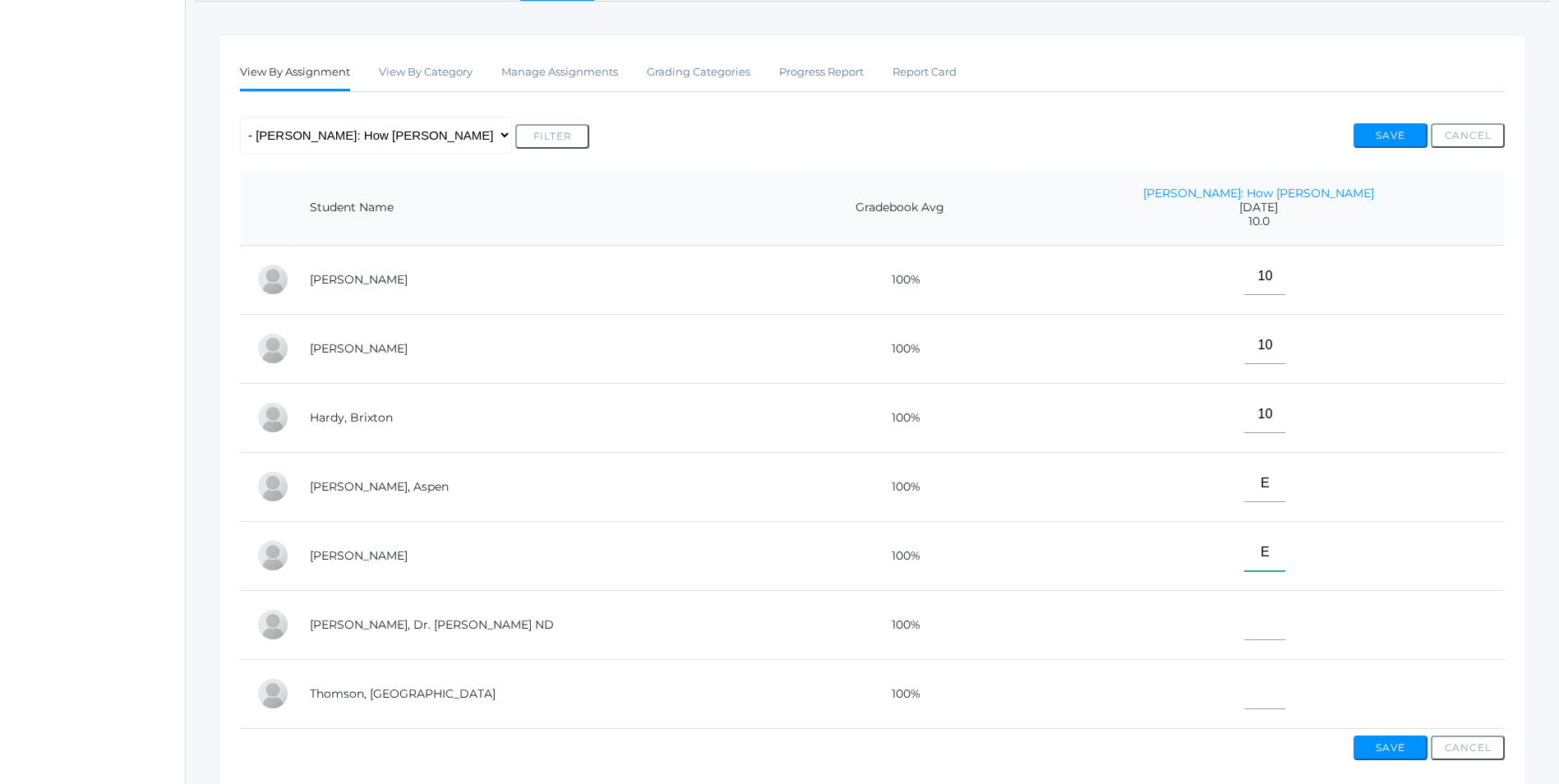
type input"] "E"
click at [1285, 624] on input"] "text" at bounding box center [1264, 621] width 41 height 37
type input"] "10"
click at [1285, 697] on input"] "text" at bounding box center [1264, 690] width 41 height 37
type input"] "10"
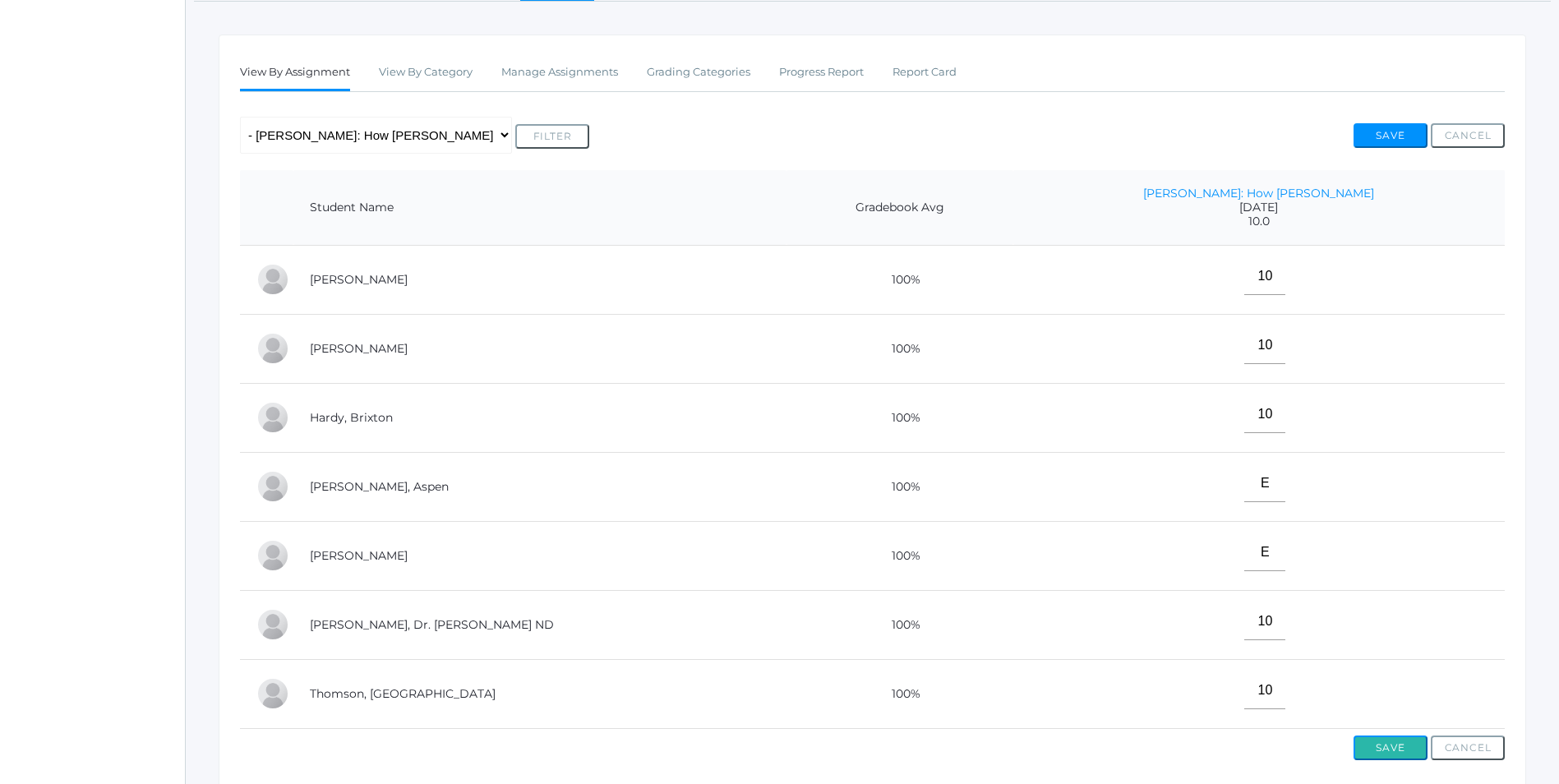
click at [1396, 760] on button "Save" at bounding box center [1390, 747] width 74 height 24
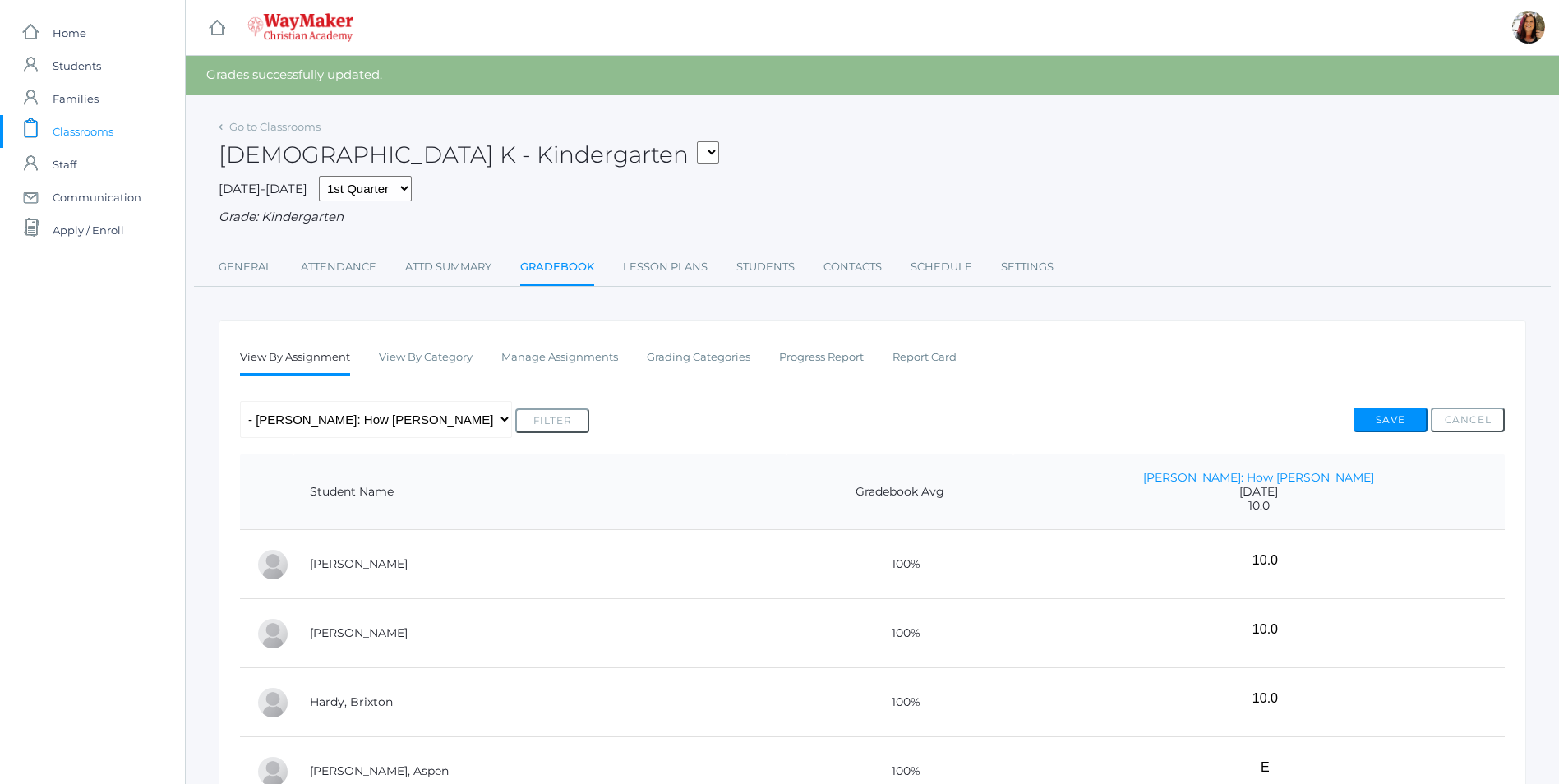
click at [697, 148] on select "KINDER - Phonics K Kindergarten KINDER - Literacy K Kindergarten KINDER - [DEMO…" at bounding box center [709, 153] width 23 height 23
select select "2555"
click at [697, 142] on select "KINDER - Phonics K Kindergarten KINDER - Literacy K Kindergarten KINDER - [DEMO…" at bounding box center [709, 153] width 23 height 23
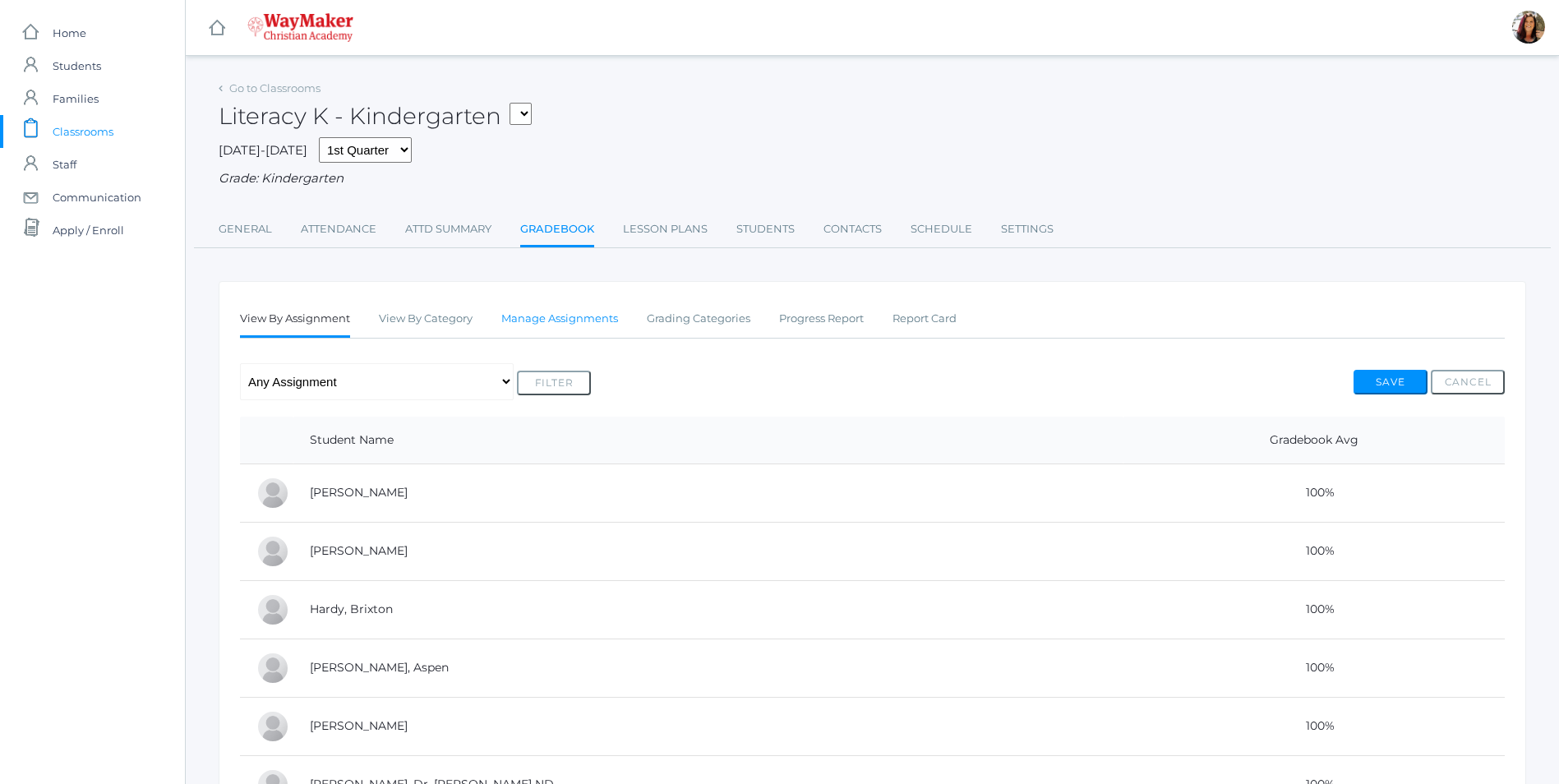
click at [551, 327] on link "Manage Assignments" at bounding box center [560, 319] width 117 height 33
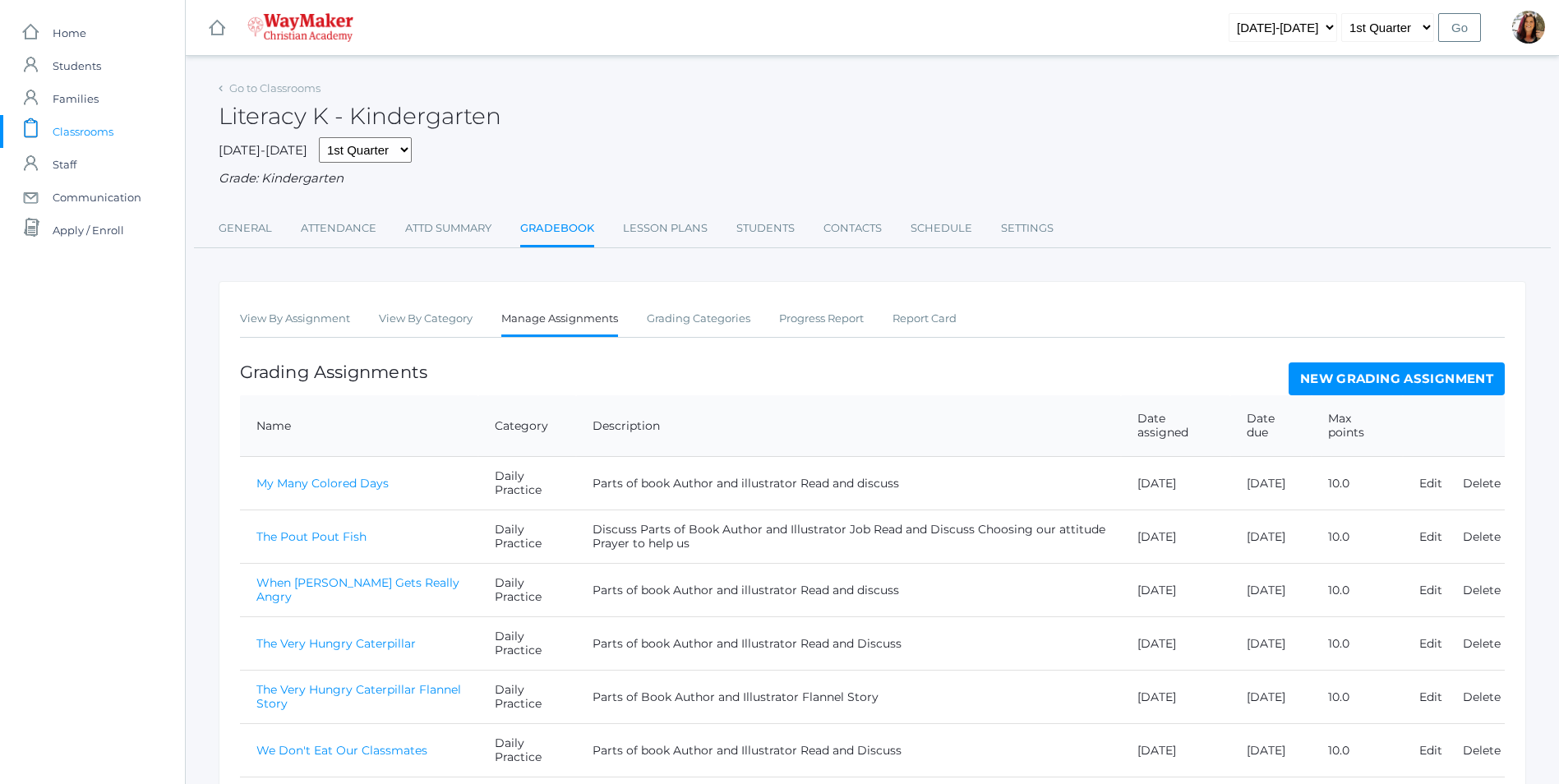
click at [1369, 382] on link "New Grading Assignment" at bounding box center [1396, 379] width 217 height 33
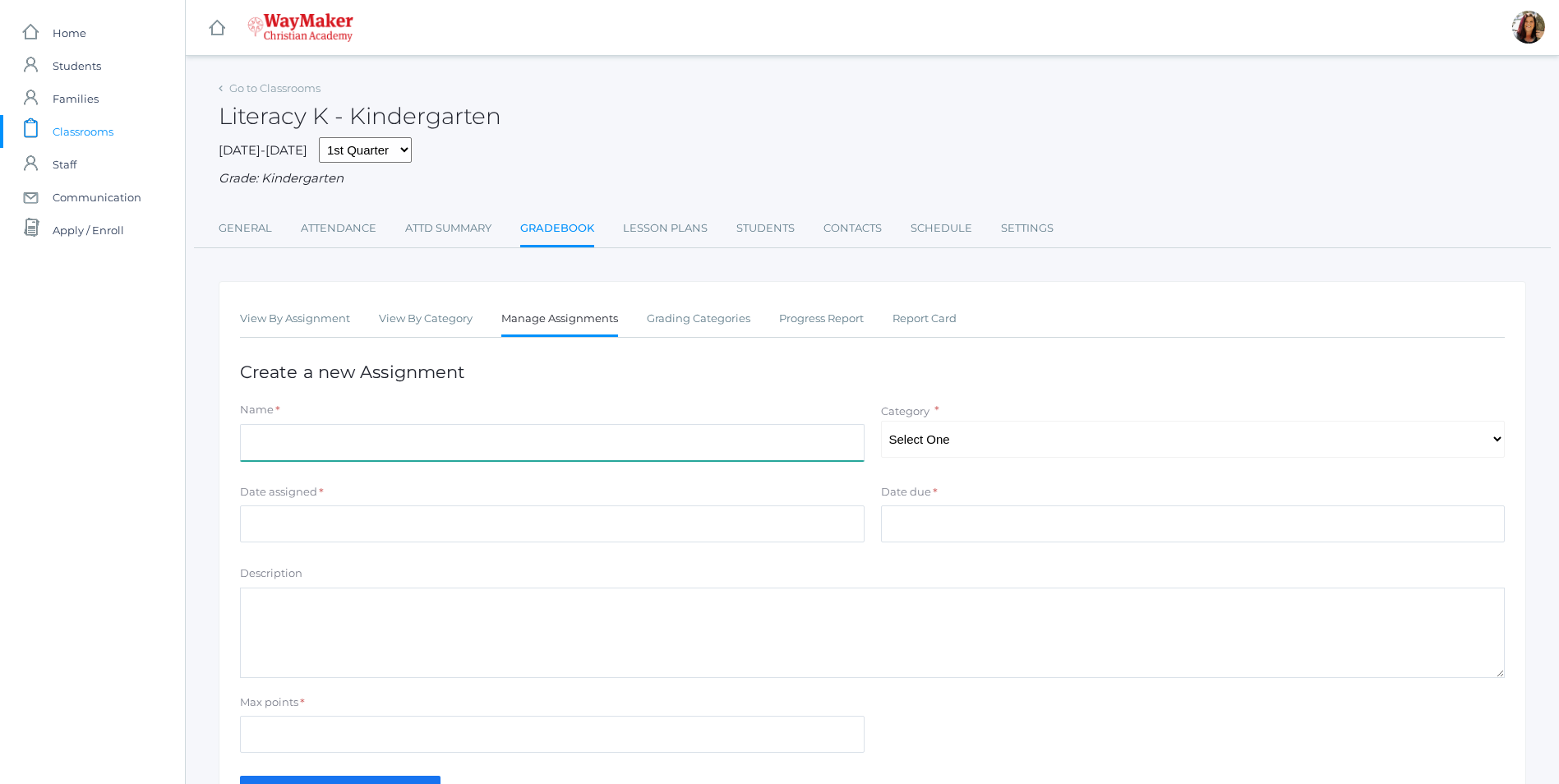
click at [323, 446] on input "Name" at bounding box center [552, 442] width 624 height 37
type input "The Recess Queen"
click at [1502, 441] on select "Select One Daily Practice Summative Assessment" at bounding box center [1193, 439] width 624 height 37
select select "1102"
click at [881, 422] on select "Select One Daily Practice Summative Assessment" at bounding box center [1193, 439] width 624 height 37
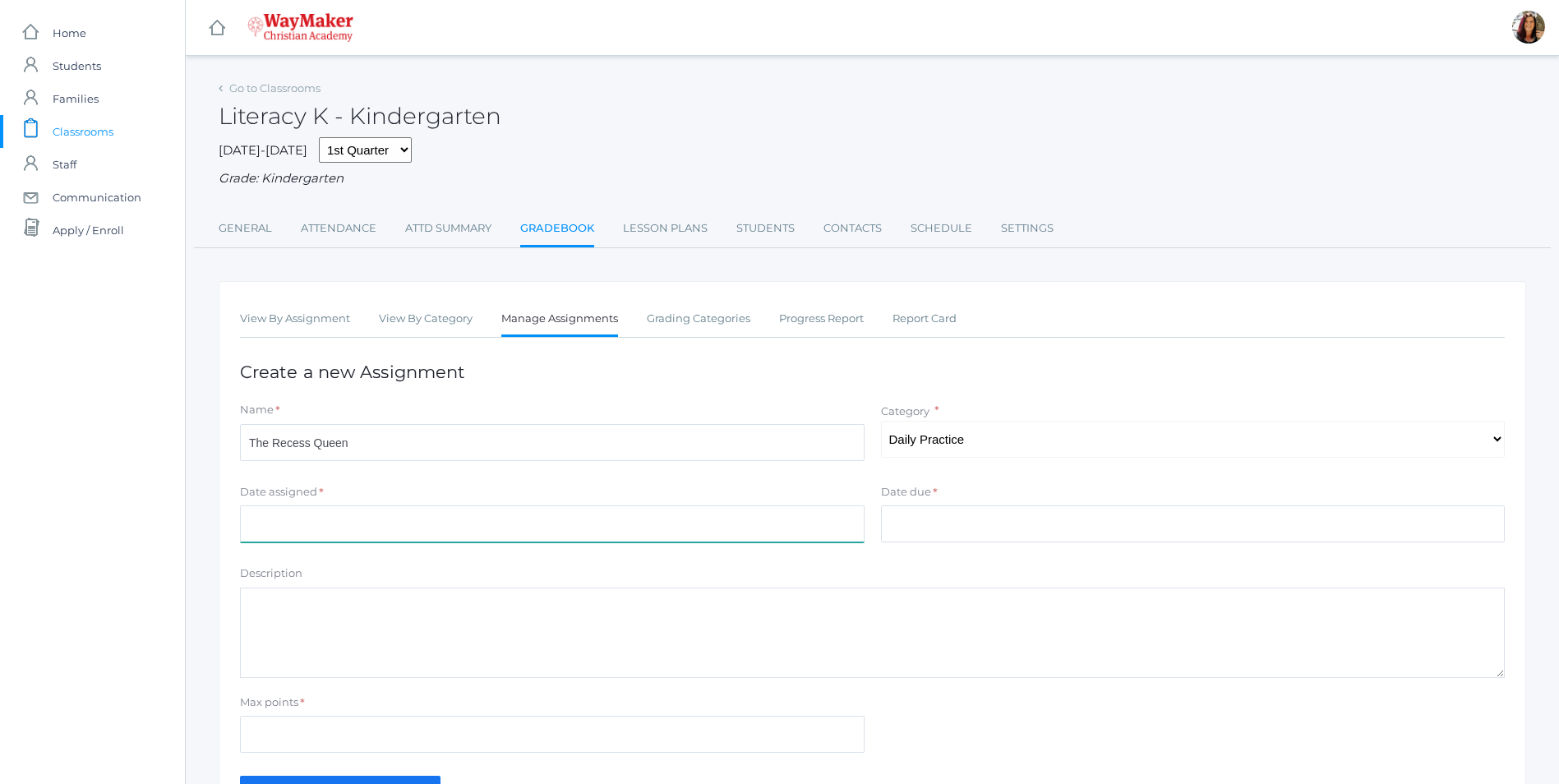
click at [283, 537] on input "Date assigned" at bounding box center [552, 523] width 624 height 37
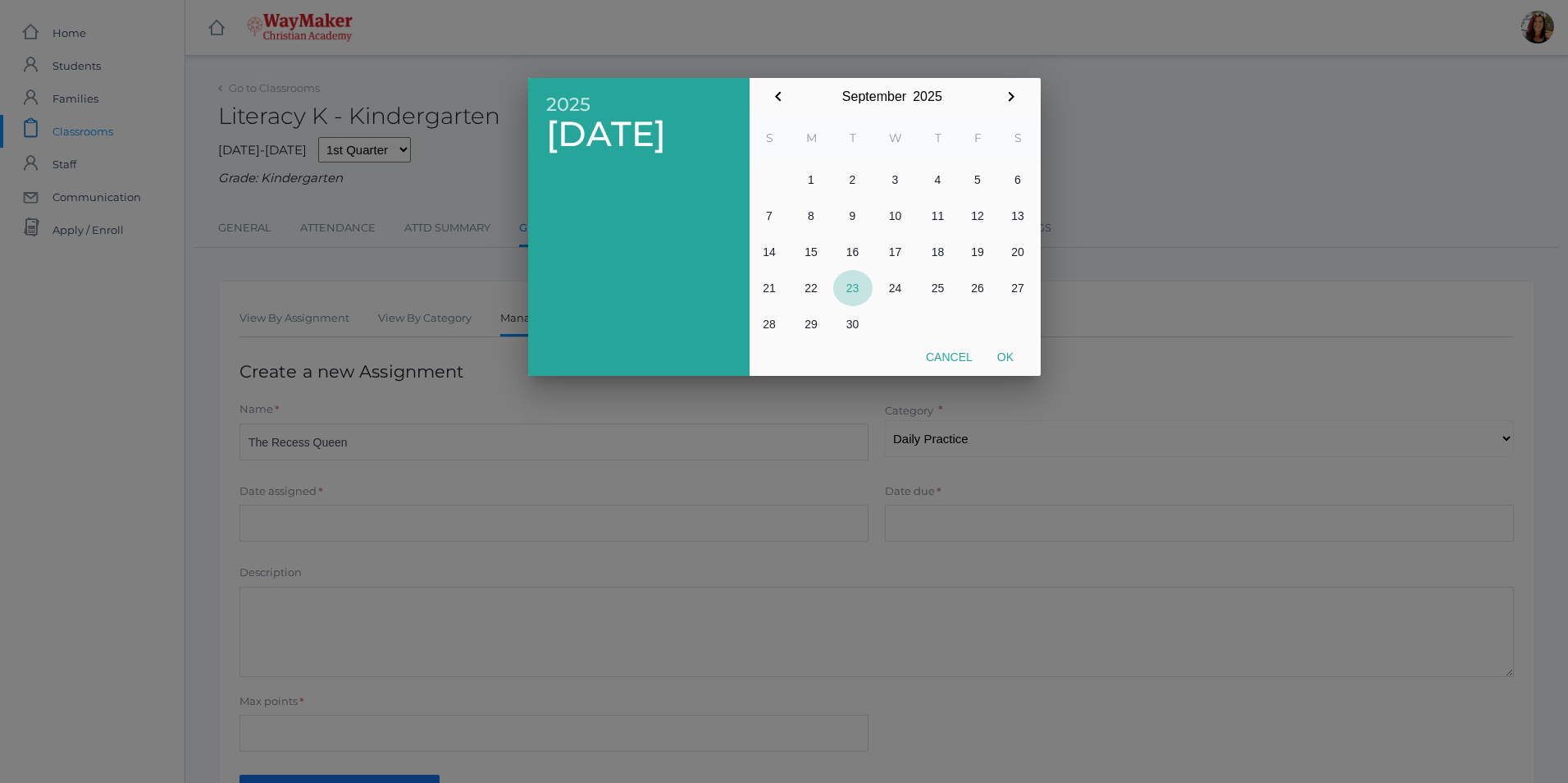
click at [854, 293] on button "23" at bounding box center [852, 288] width 39 height 36
click at [1002, 360] on button "Ok" at bounding box center [1005, 357] width 41 height 30
type input "[DATE]"
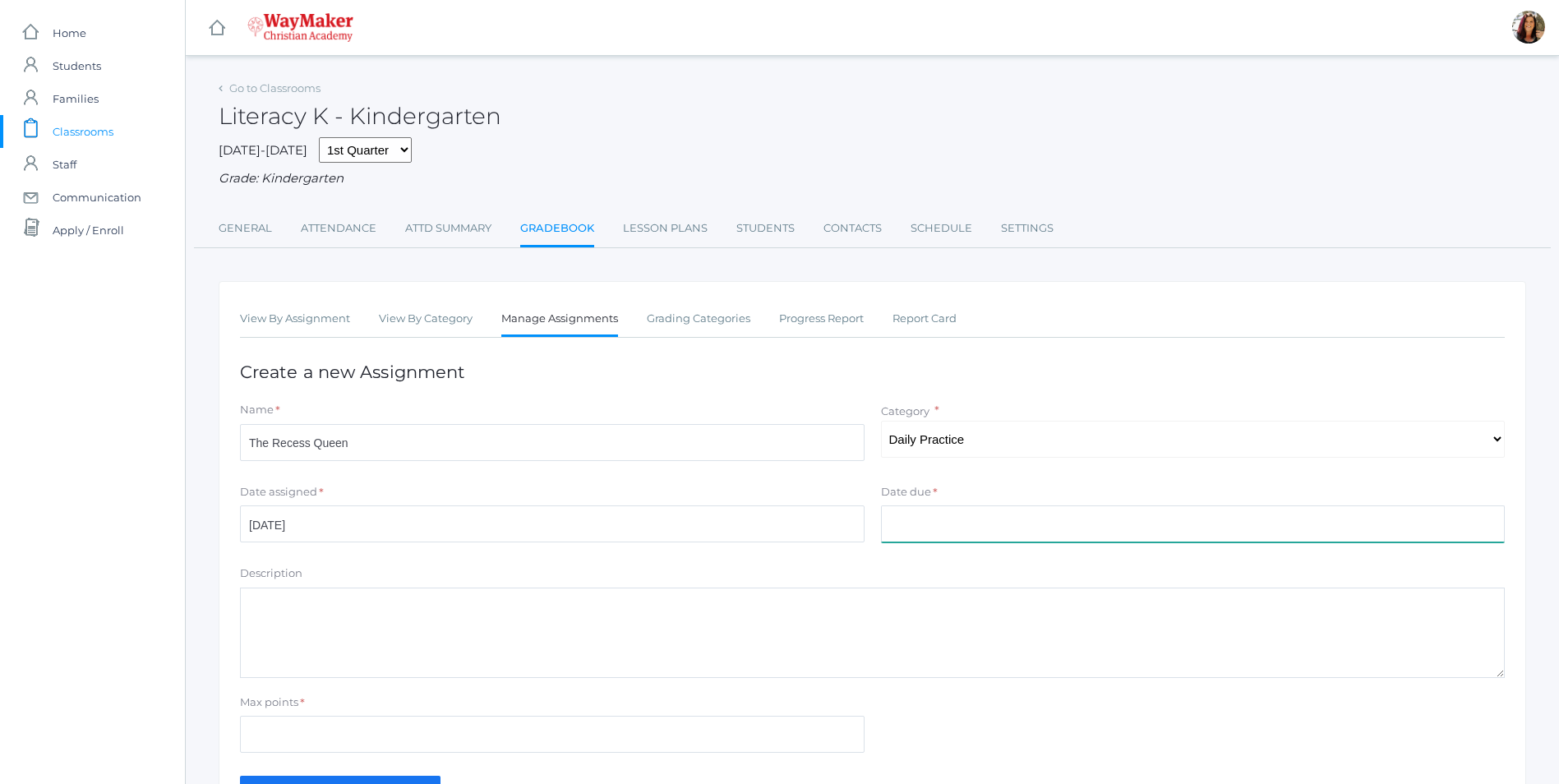
click at [932, 541] on input "Date due" at bounding box center [1193, 523] width 624 height 37
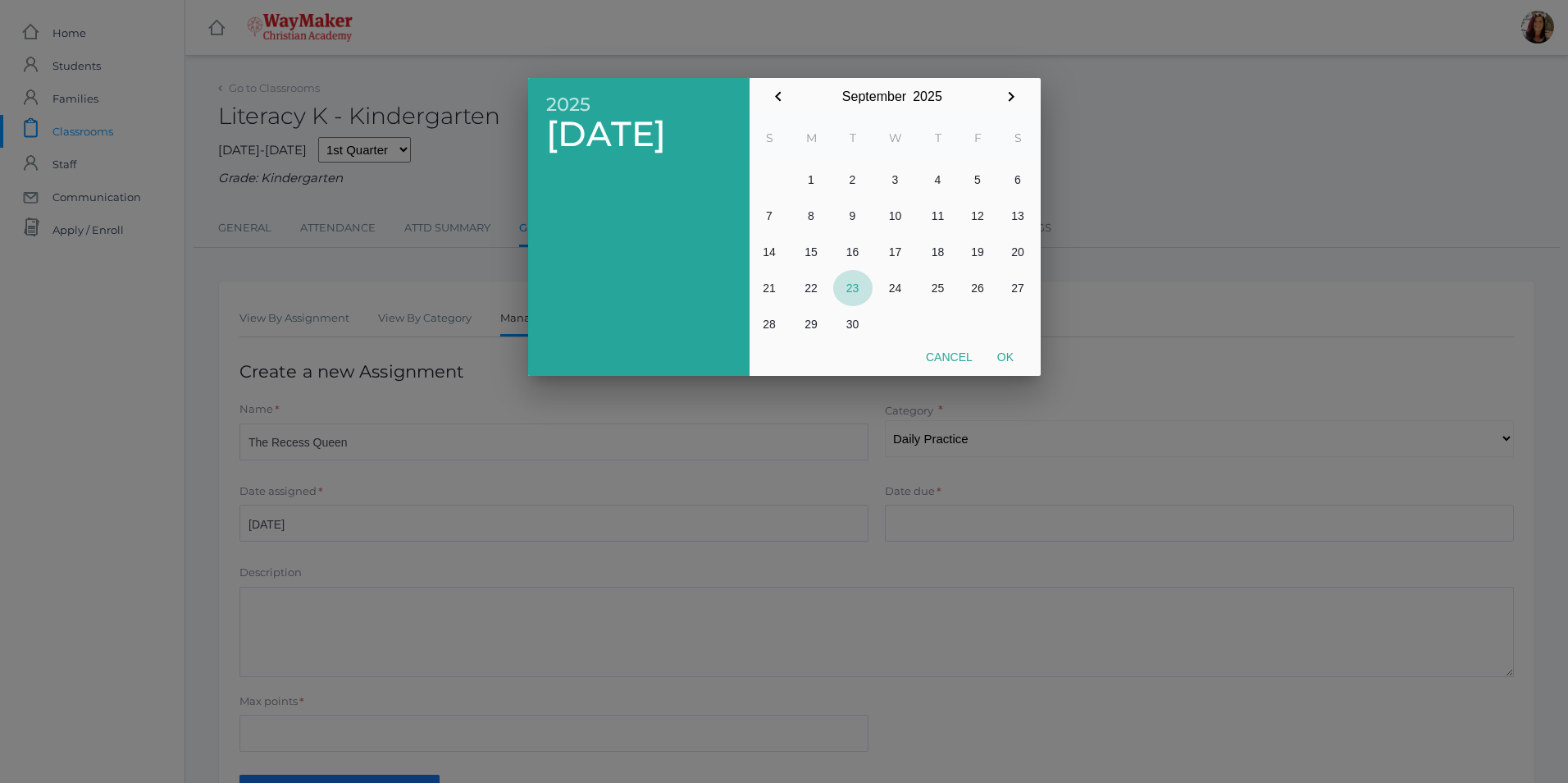
click at [847, 296] on button "23" at bounding box center [852, 288] width 39 height 36
click at [1005, 359] on button "Ok" at bounding box center [1005, 357] width 41 height 30
type input "[DATE]"
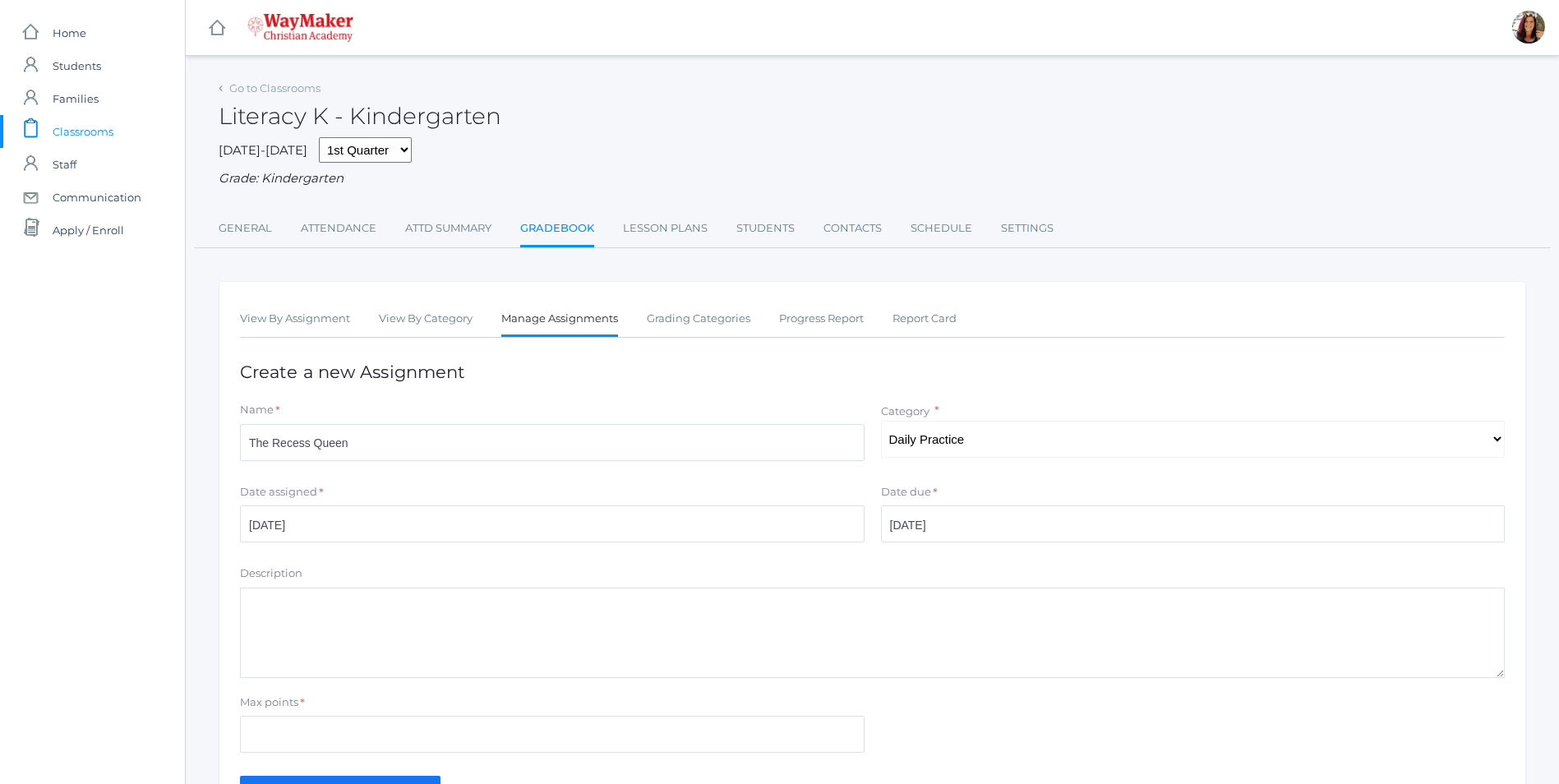
click at [402, 621] on textarea "Description" at bounding box center [872, 633] width 1265 height 90
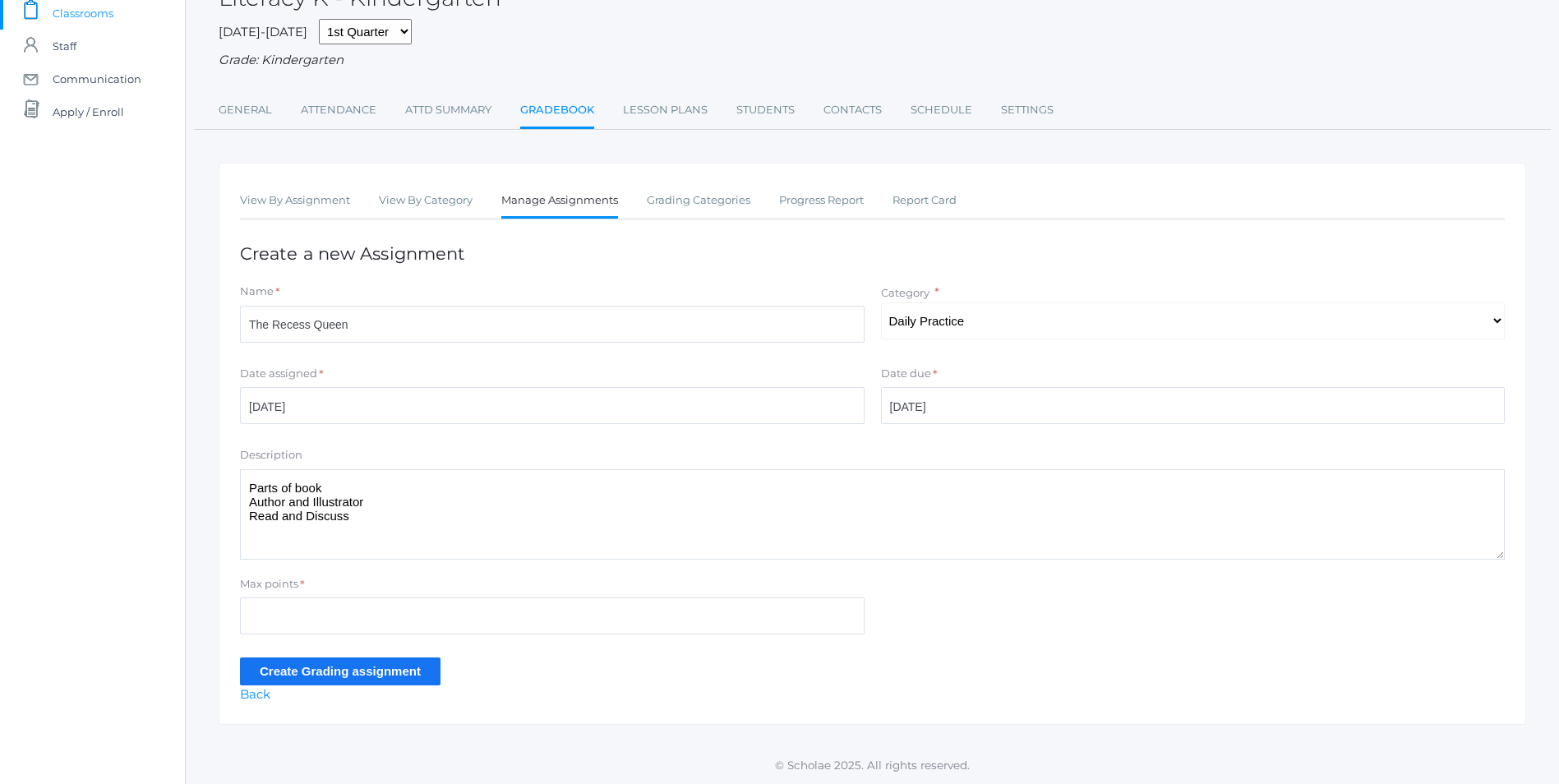
scroll to position [121, 0]
type textarea "Parts of book Author and Illustrator Read and Discuss"
click at [375, 615] on input "Max points" at bounding box center [552, 615] width 624 height 37
type input "10"
click at [402, 673] on input "Create Grading assignment" at bounding box center [340, 670] width 201 height 27
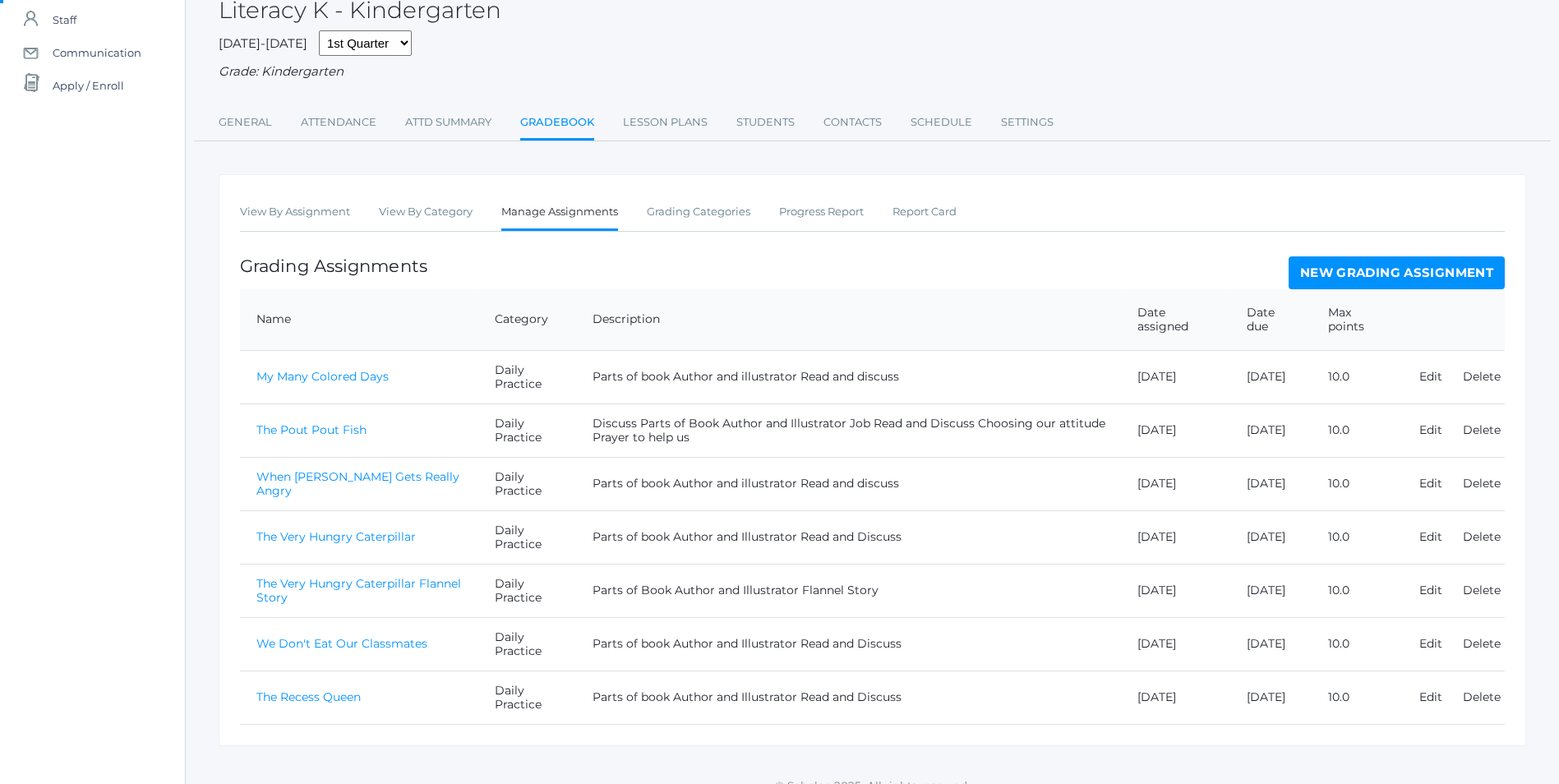
scroll to position [169, 0]
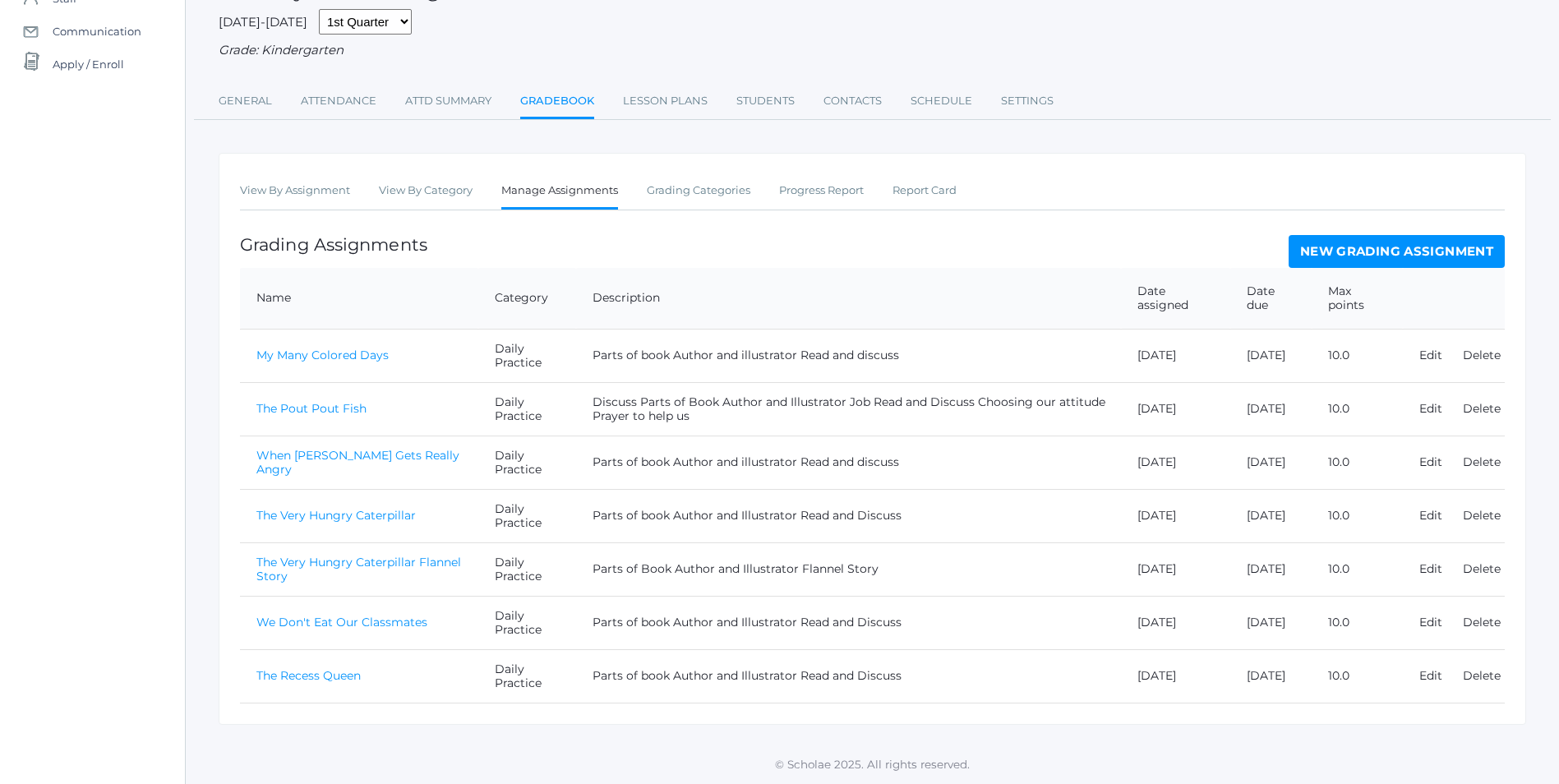
click at [322, 681] on link "The Recess Queen" at bounding box center [309, 675] width 104 height 15
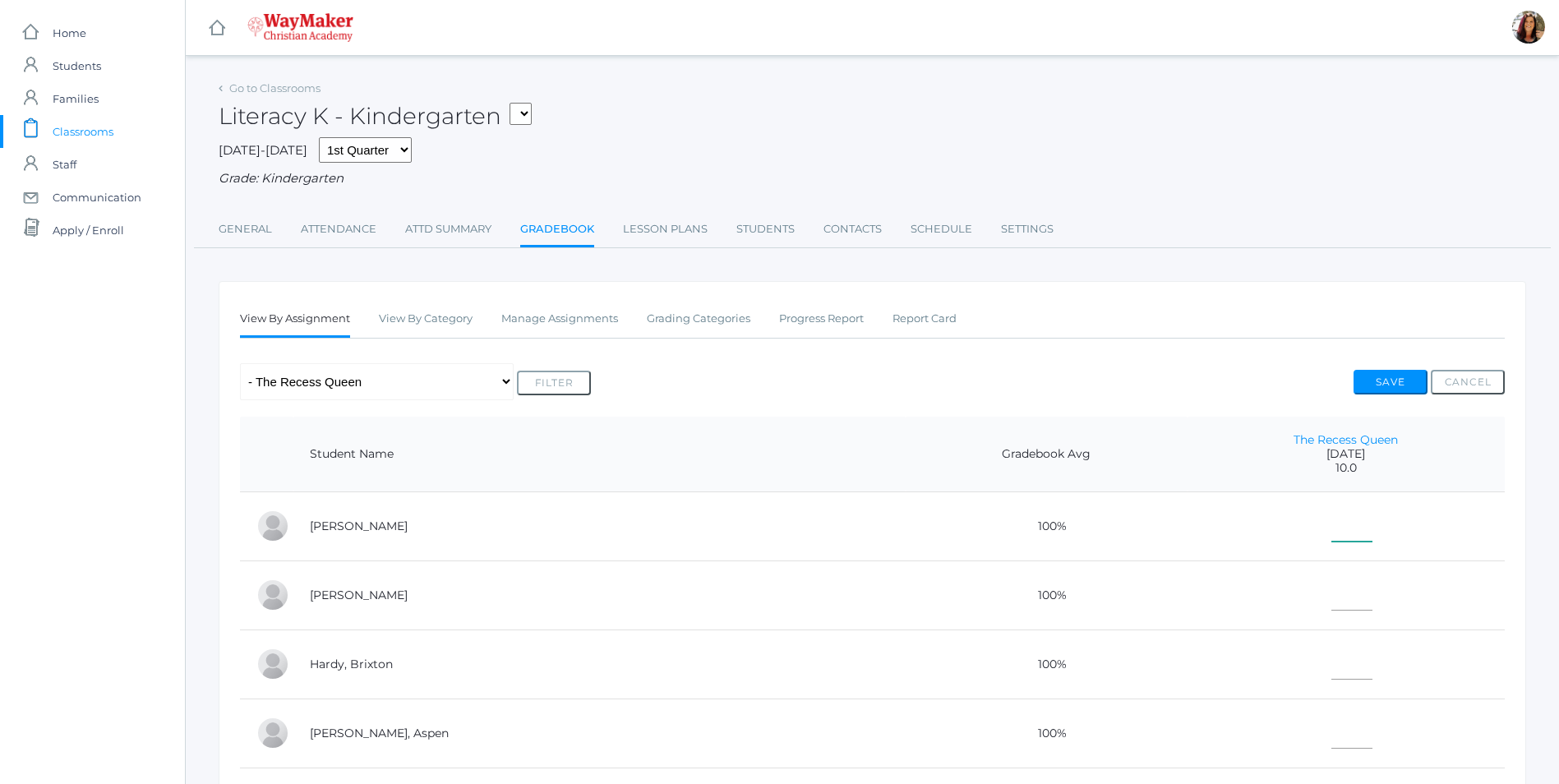
click at [1332, 540] on input"] "text" at bounding box center [1351, 522] width 41 height 37
type input"] "10"
click at [1325, 575] on td at bounding box center [1346, 595] width 317 height 69
click at [1331, 607] on input"] "text" at bounding box center [1351, 592] width 41 height 37
type input"] "10"
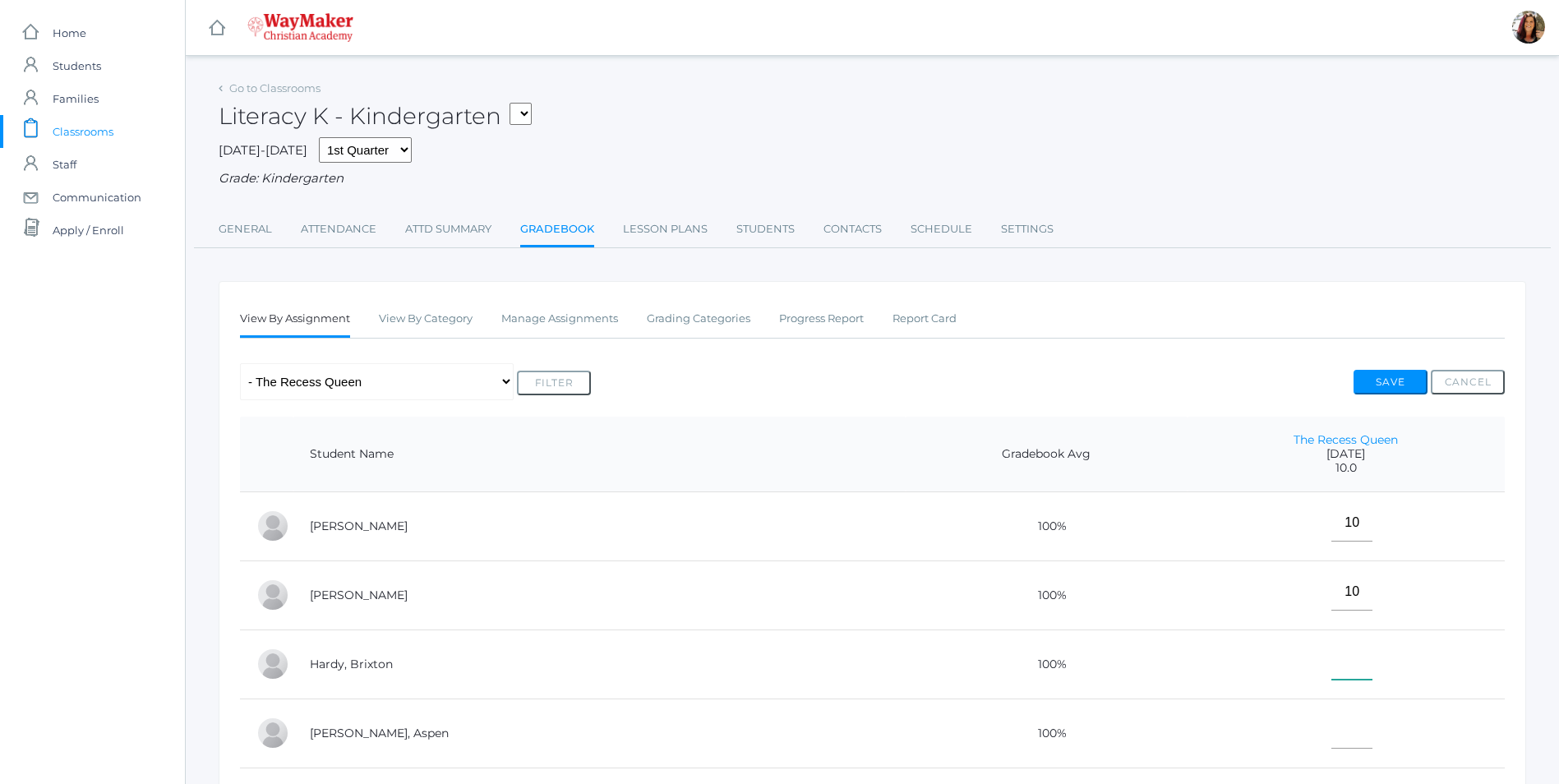
click at [1332, 678] on input"] "text" at bounding box center [1351, 661] width 41 height 37
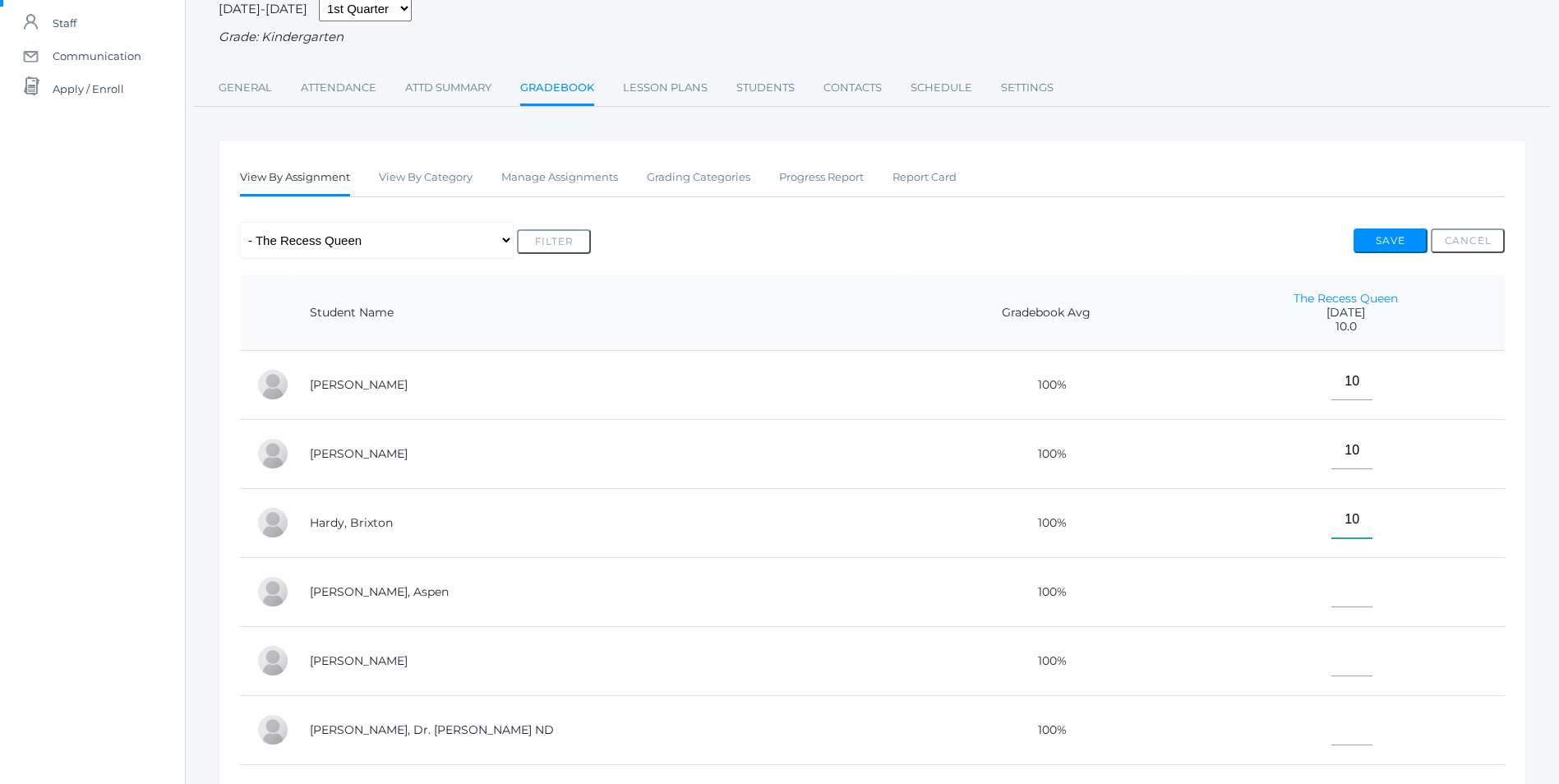
scroll to position [164, 0]
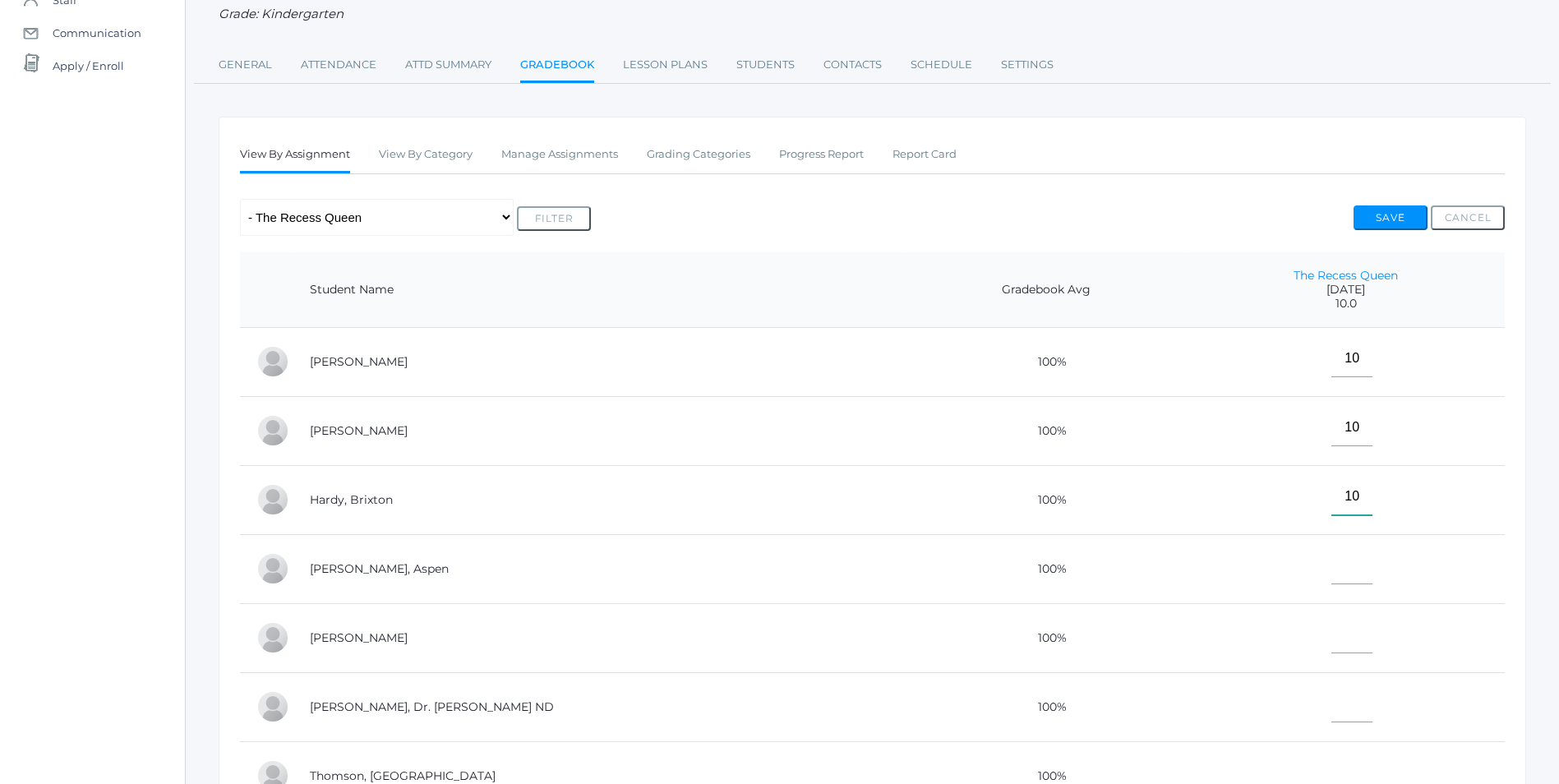
type input"] "10"
click at [1341, 575] on input"] "text" at bounding box center [1351, 566] width 41 height 37
type input"] "E"
click at [1331, 650] on input"] "text" at bounding box center [1351, 635] width 41 height 37
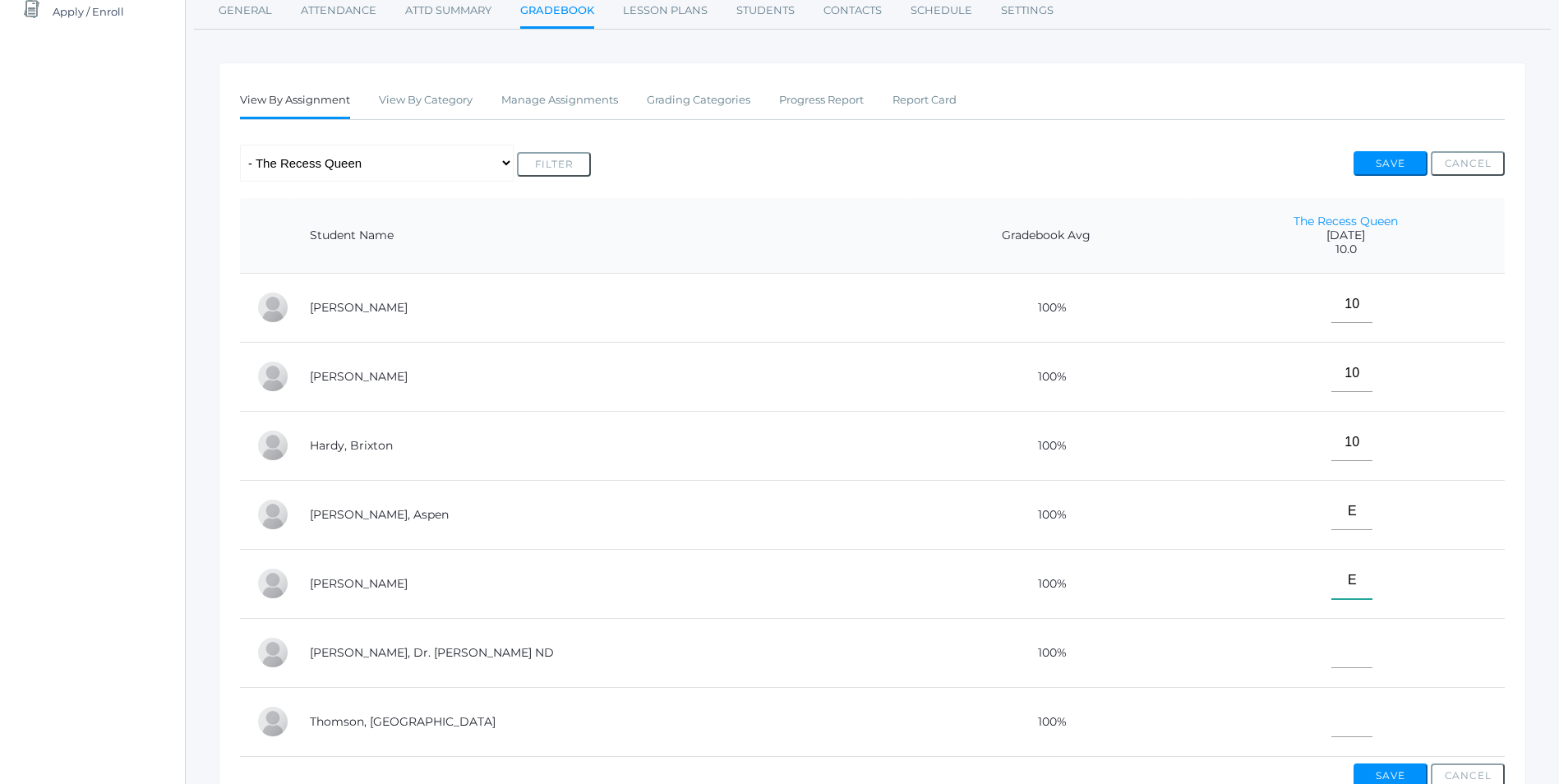
scroll to position [247, 0]
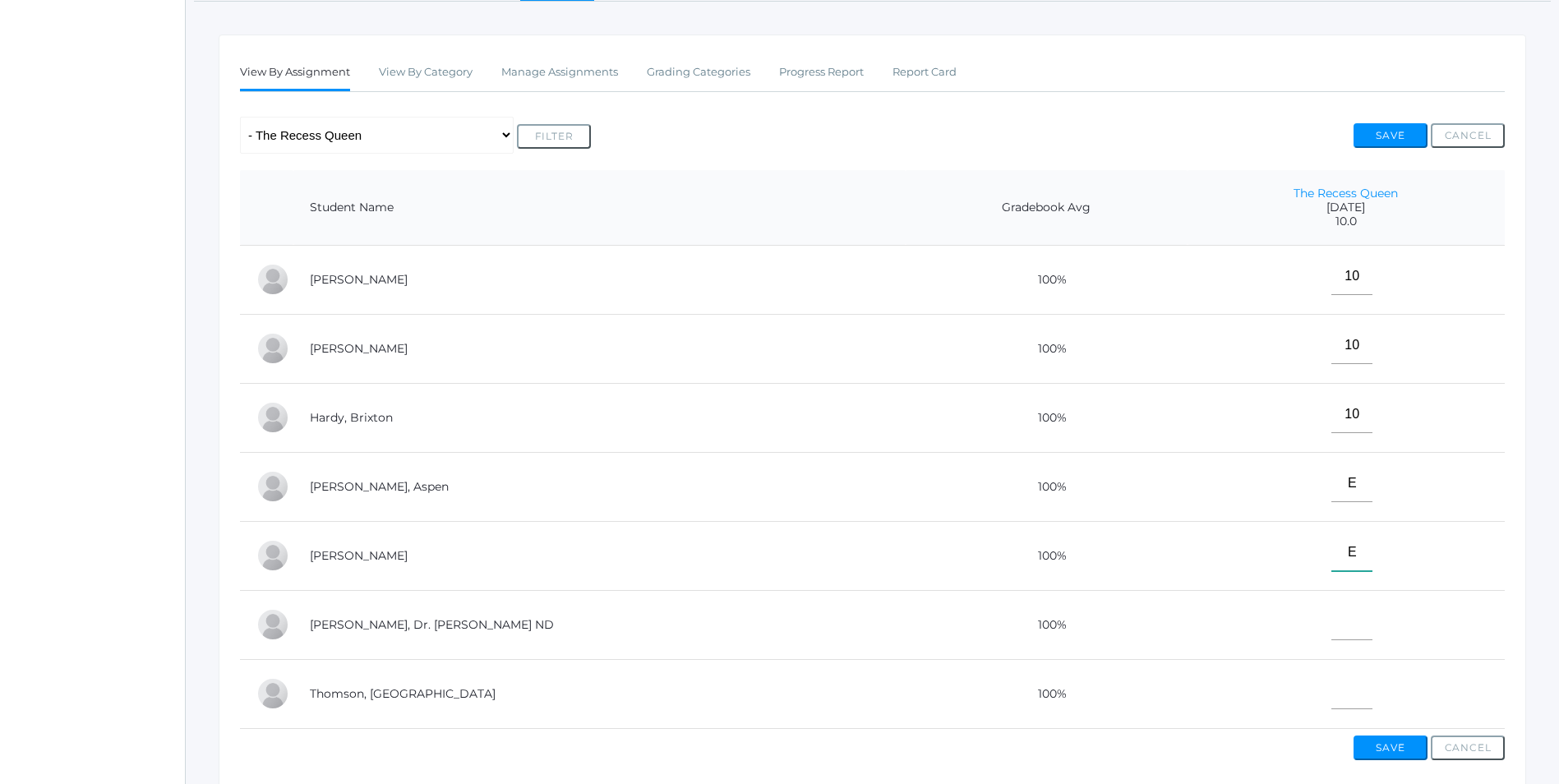
type input"] "E"
click at [1331, 625] on input"] "text" at bounding box center [1351, 621] width 41 height 37
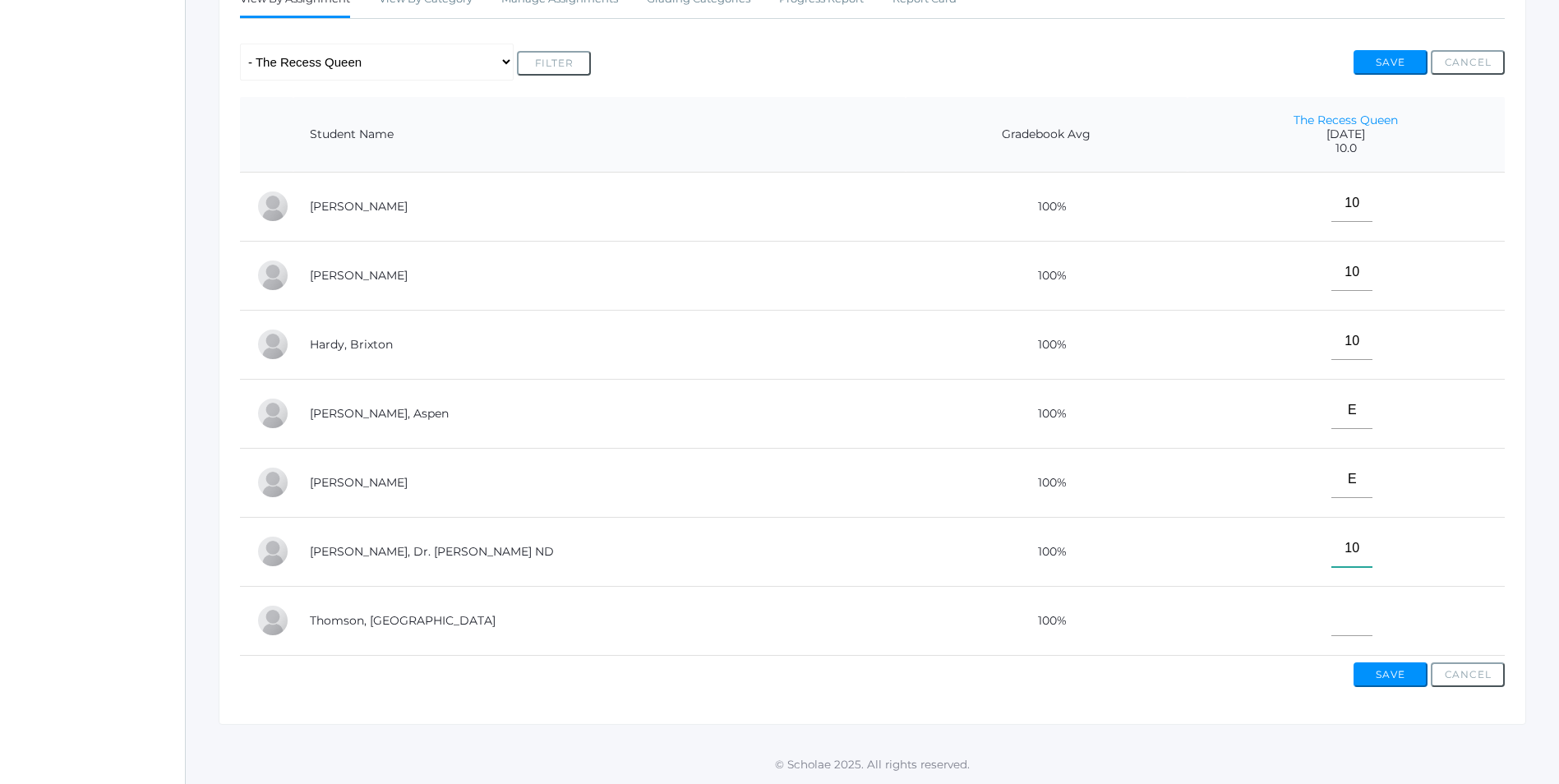
type input"] "10"
click at [1331, 613] on input"] "text" at bounding box center [1351, 617] width 41 height 37
type input"] "10"
click at [1382, 676] on button "Save" at bounding box center [1390, 674] width 74 height 24
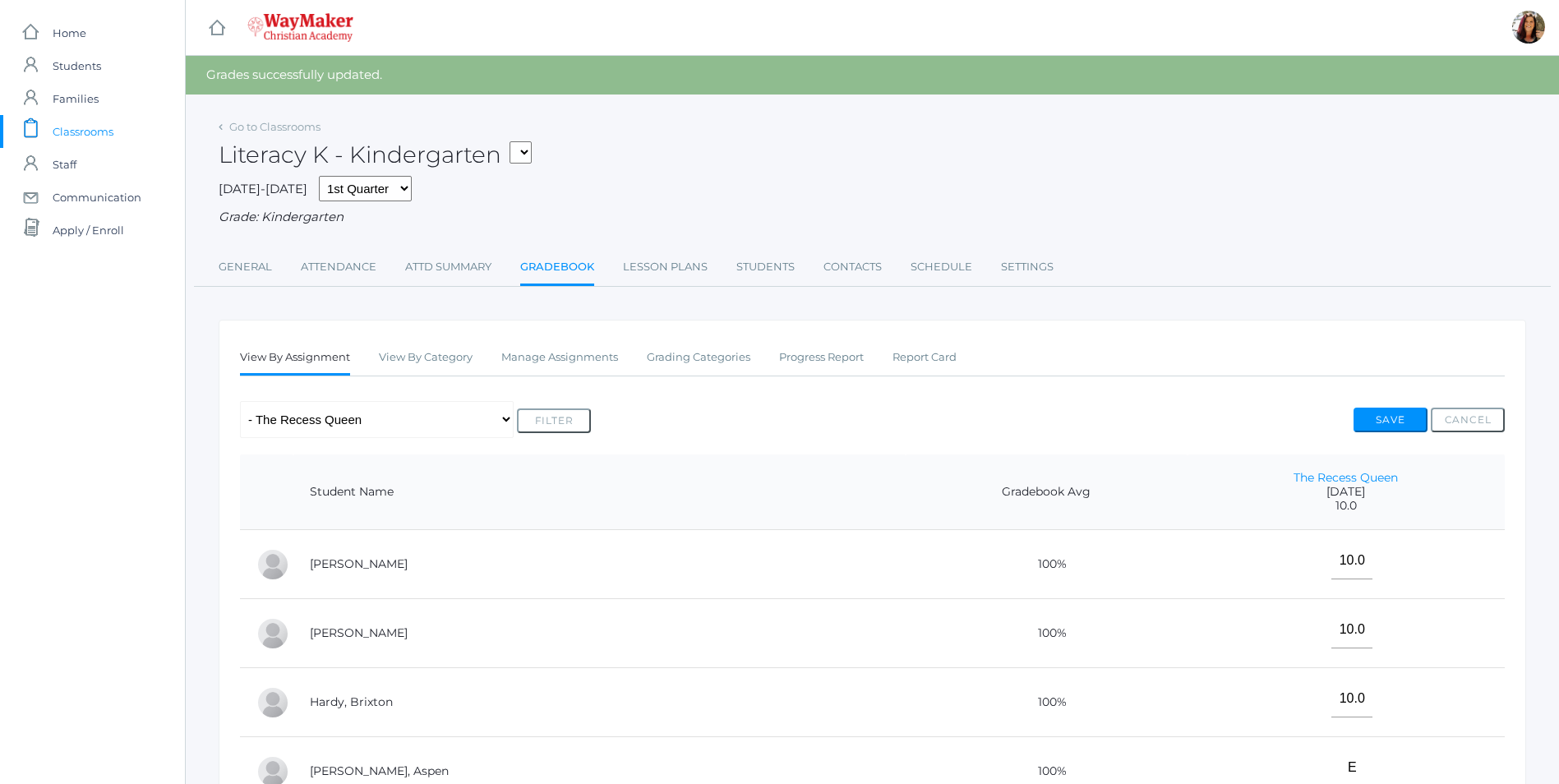
click at [531, 158] on select "KINDER - Phonics K Kindergarten KINDER - Literacy K Kindergarten KINDER - [DEMO…" at bounding box center [521, 153] width 23 height 23
select select "2556"
click at [516, 142] on select "KINDER - Phonics K Kindergarten KINDER - Literacy K Kindergarten KINDER - [DEMO…" at bounding box center [521, 153] width 23 height 23
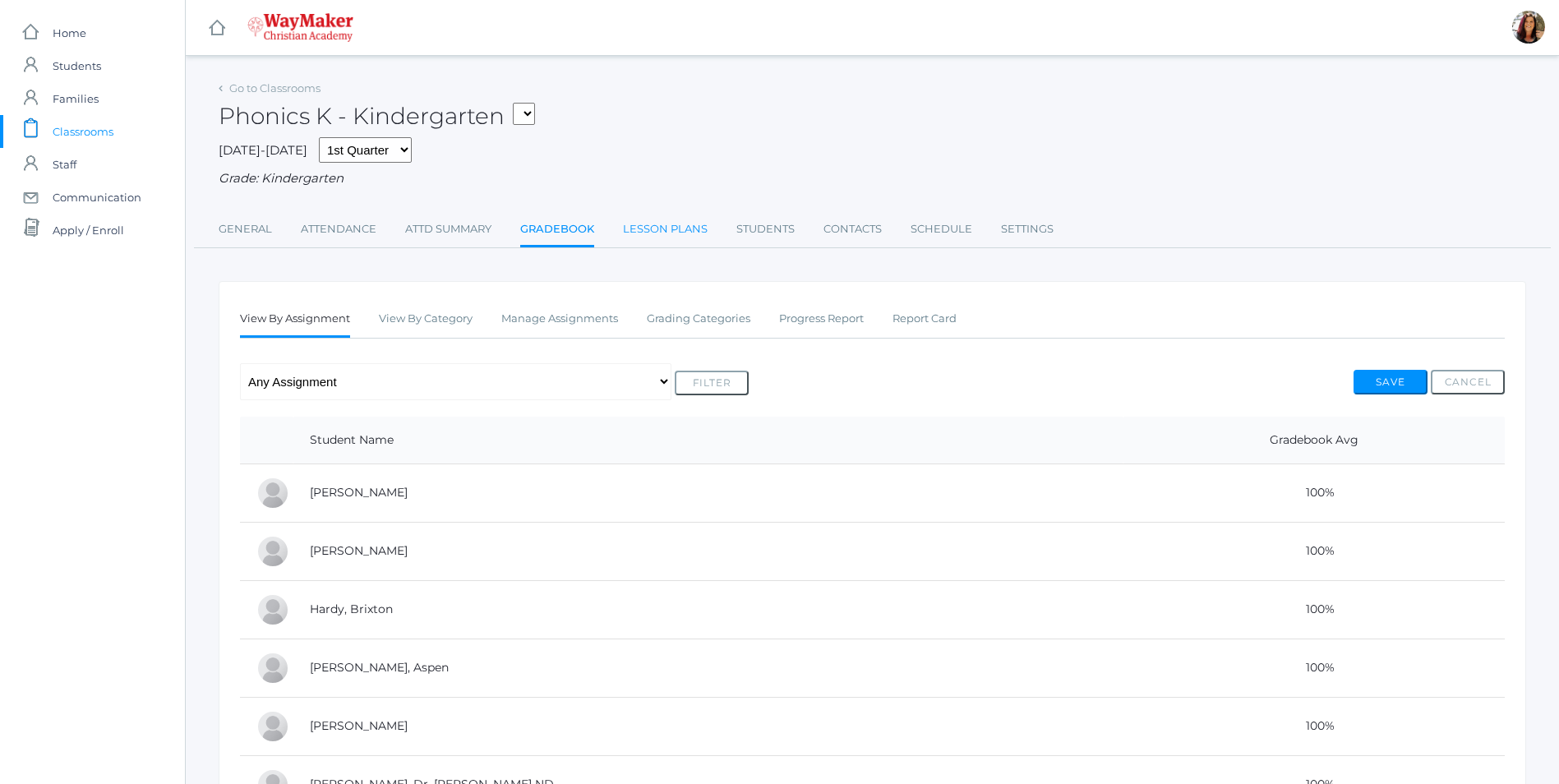
click at [683, 233] on link "Lesson Plans" at bounding box center [665, 229] width 84 height 33
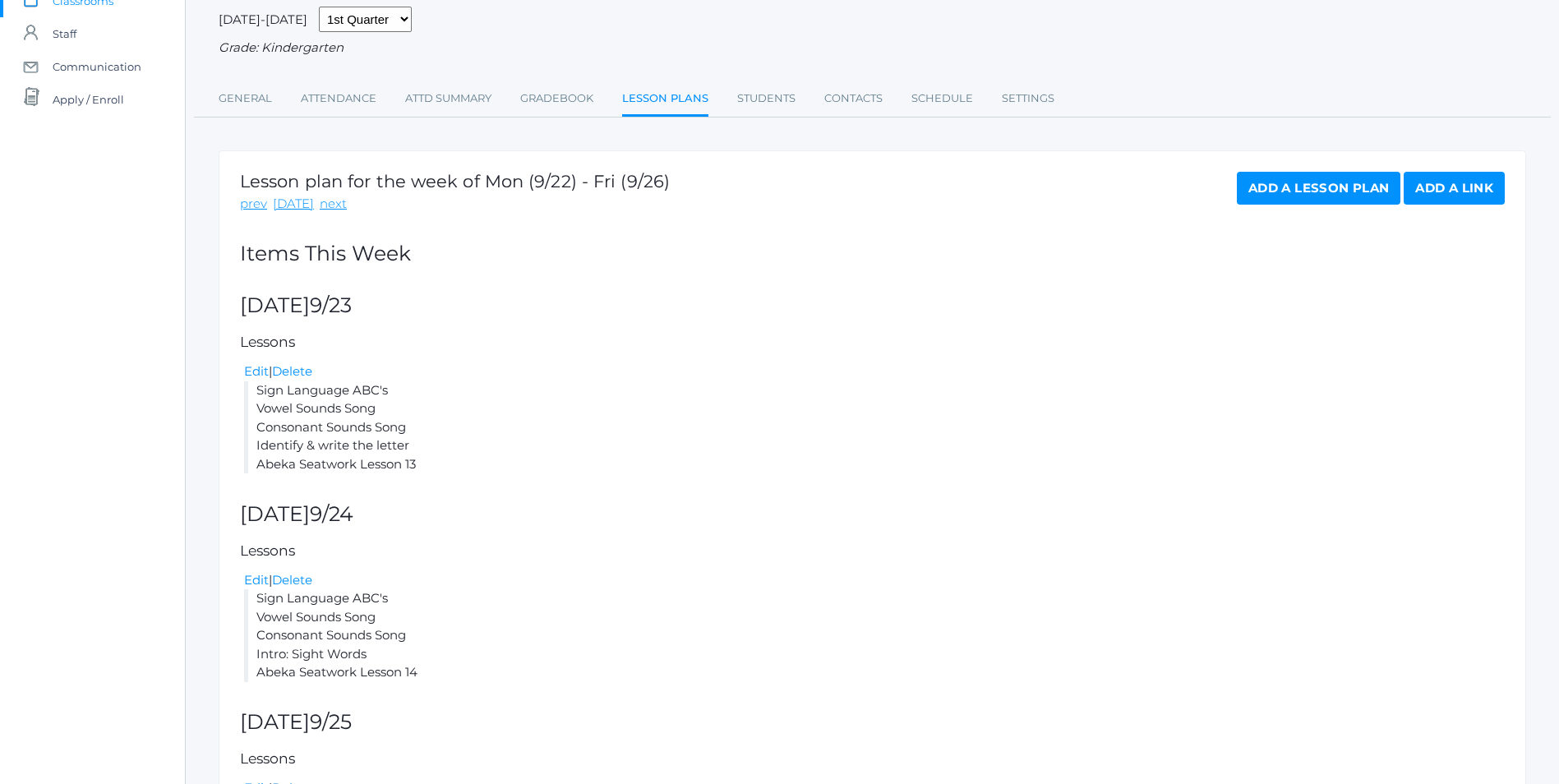
scroll to position [83, 0]
